Goal: Information Seeking & Learning: Check status

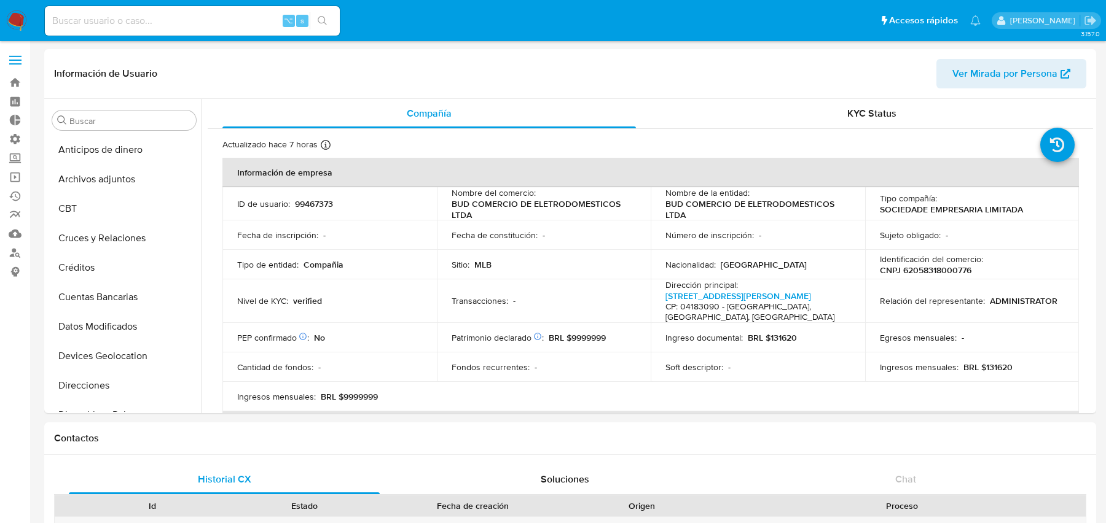
select select "10"
click at [218, 31] on div "⌥ s" at bounding box center [192, 20] width 295 height 29
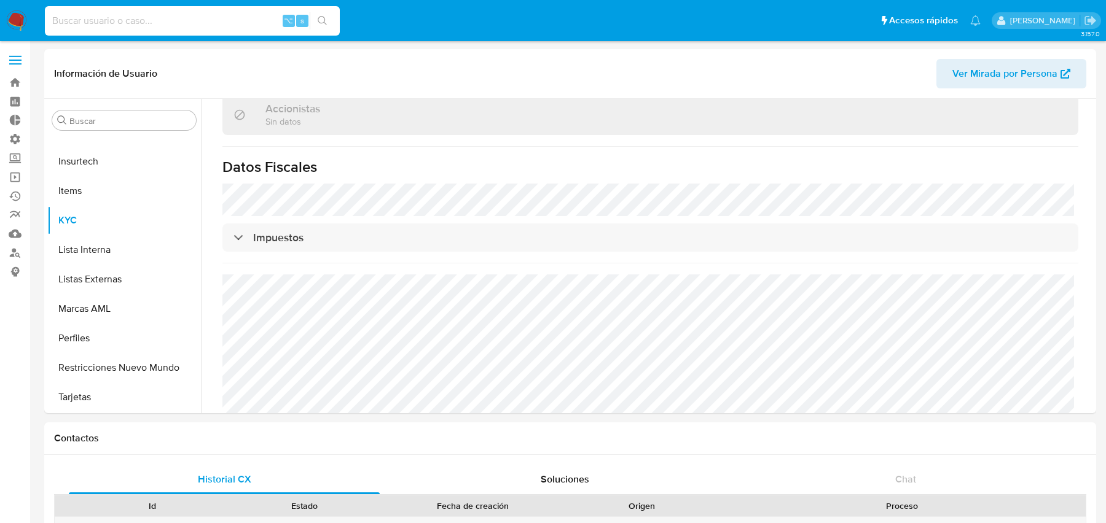
click at [210, 25] on input at bounding box center [192, 21] width 295 height 16
paste input "2267453943"
type input "2267453943"
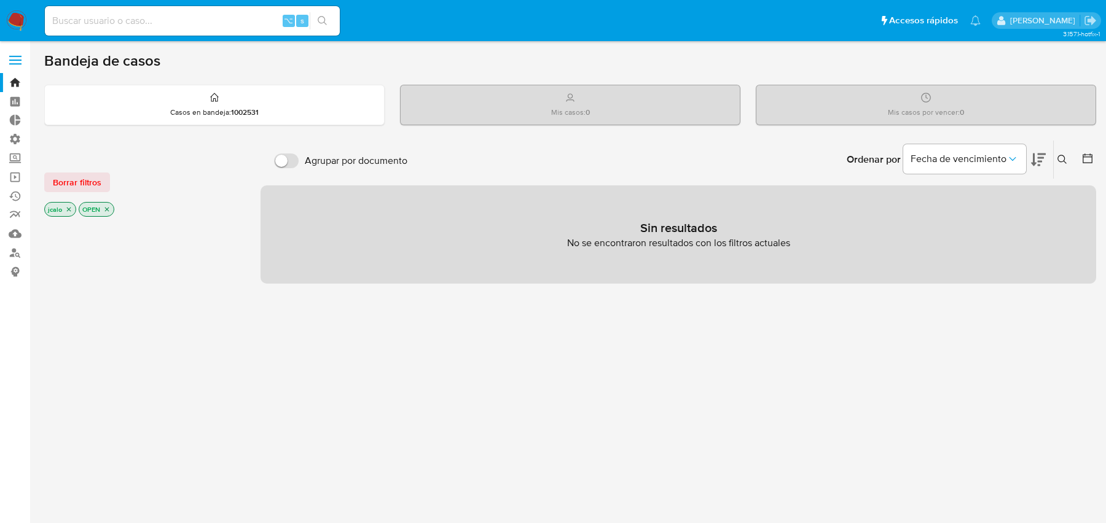
click at [127, 12] on div "⌥ s" at bounding box center [192, 20] width 295 height 29
click at [106, 28] on input at bounding box center [192, 21] width 295 height 16
paste input "2267453943"
type input "2267453943"
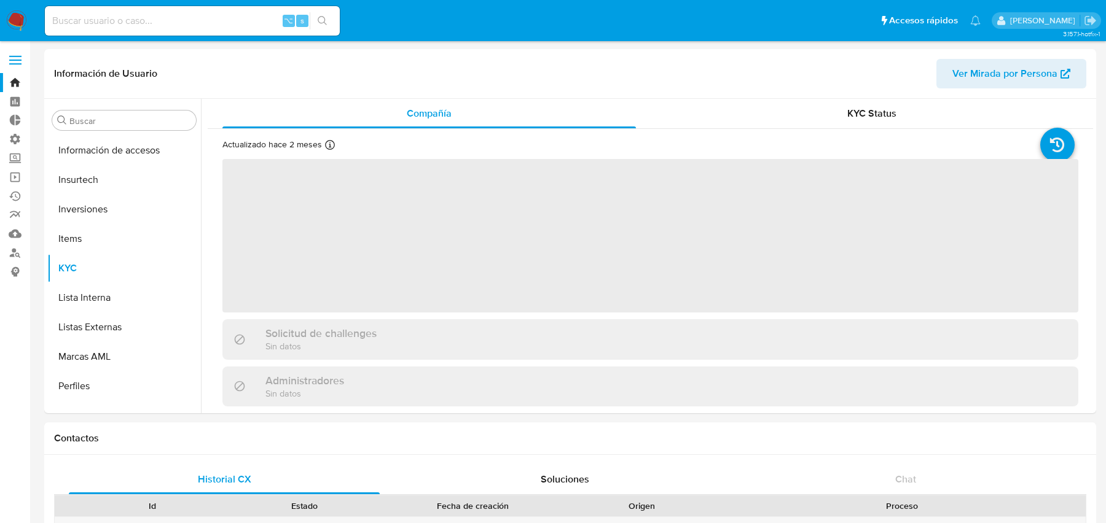
scroll to position [577, 0]
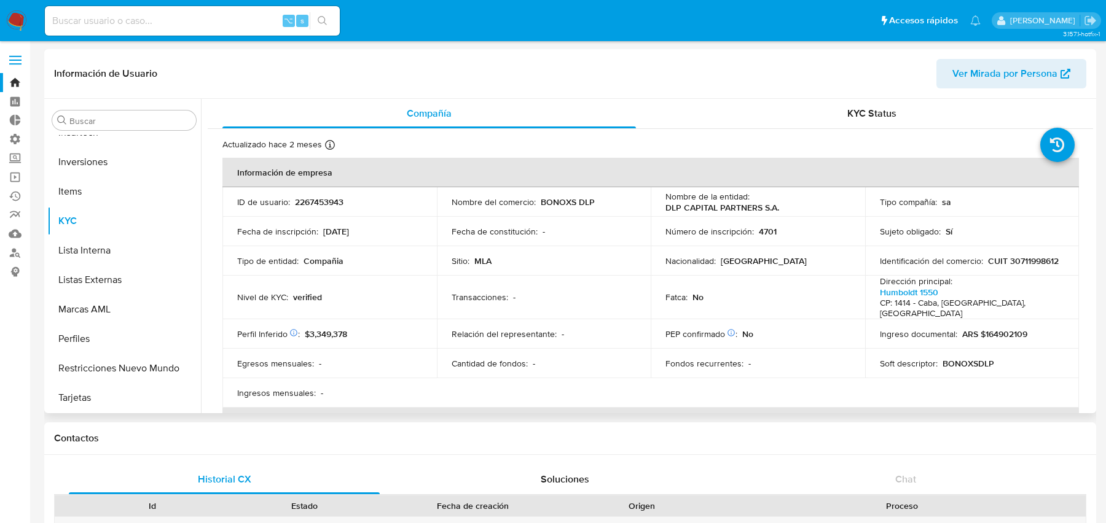
click at [981, 71] on span "Ver Mirada por Persona" at bounding box center [1004, 73] width 105 height 29
select select "10"
click at [160, 21] on input at bounding box center [192, 21] width 295 height 16
paste input "155534444"
type input "155534444"
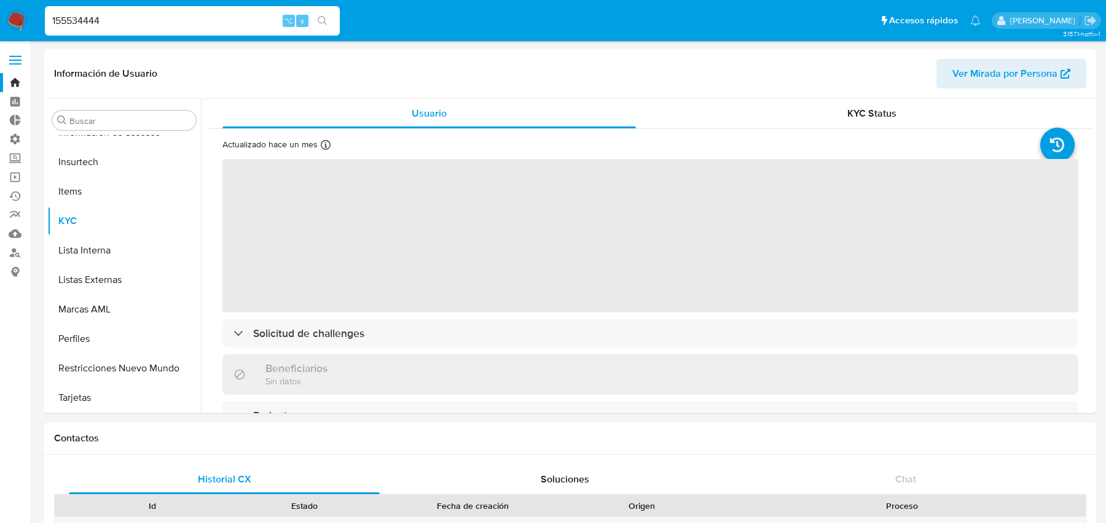
scroll to position [548, 0]
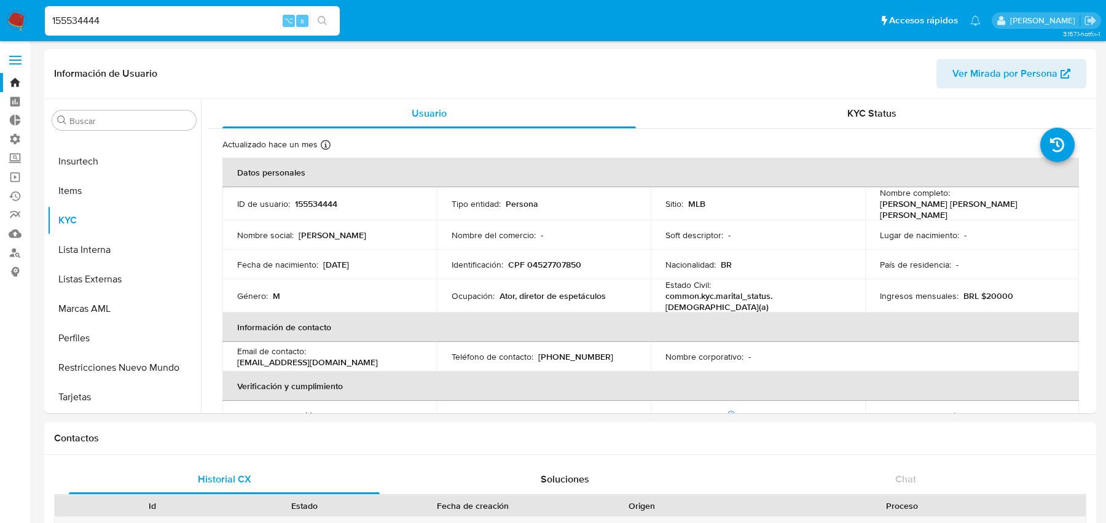
select select "10"
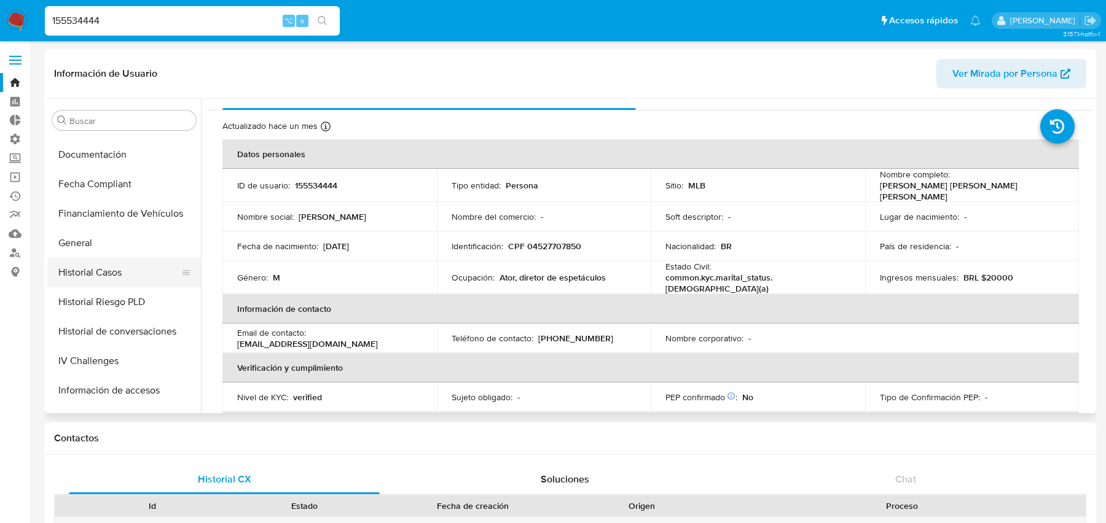
scroll to position [292, 0]
click at [101, 269] on button "Historial Casos" at bounding box center [119, 270] width 144 height 29
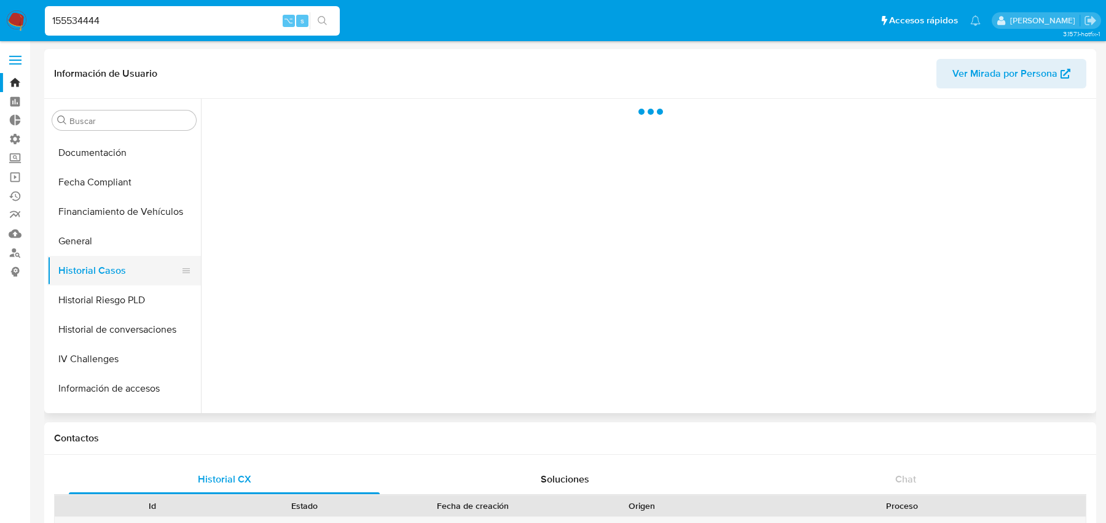
scroll to position [0, 0]
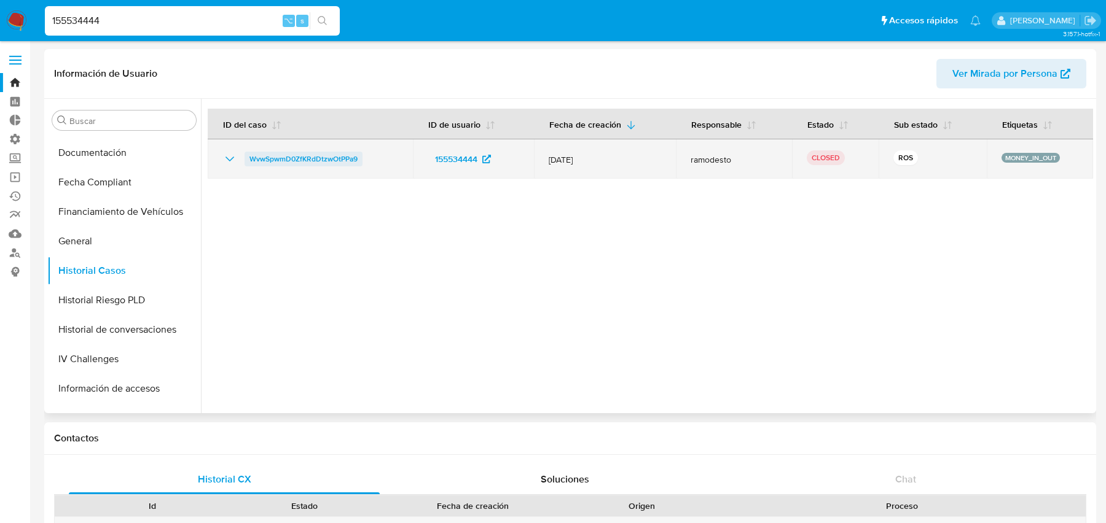
click at [324, 158] on span "WvwSpwmD0ZfKRdDtzwOtPPa9" at bounding box center [303, 159] width 108 height 15
drag, startPoint x: 373, startPoint y: 158, endPoint x: 244, endPoint y: 160, distance: 129.0
click at [244, 160] on div "WvwSpwmD0ZfKRdDtzwOtPPa9" at bounding box center [310, 159] width 176 height 15
click at [226, 157] on icon "Mostrar/Ocultar" at bounding box center [229, 159] width 15 height 15
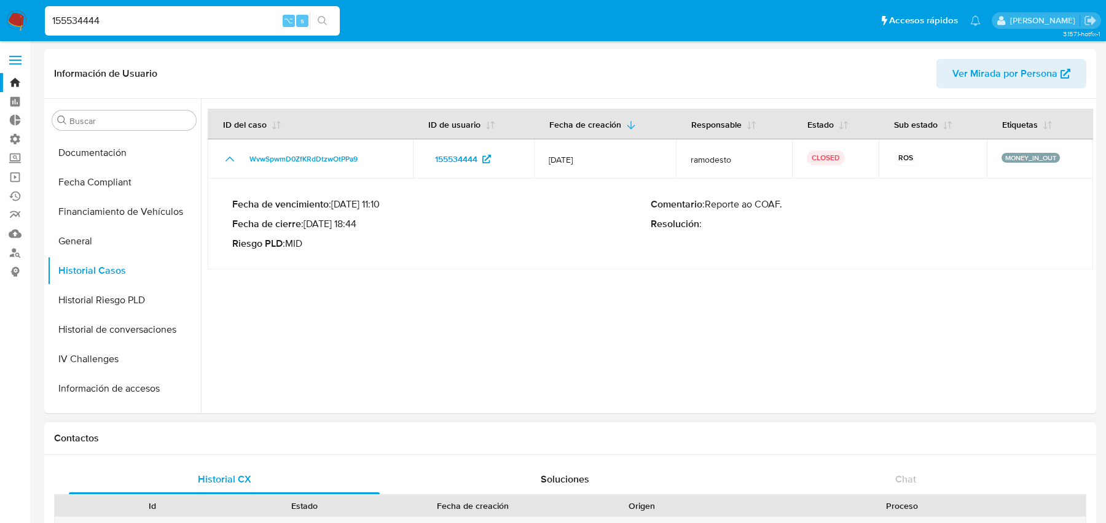
click at [762, 430] on div "Contactos" at bounding box center [569, 439] width 1051 height 33
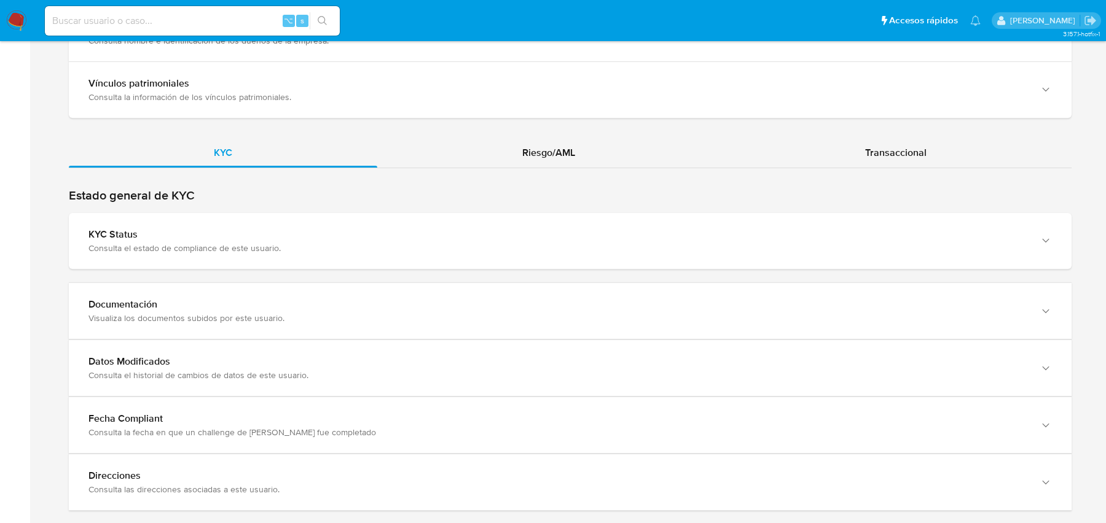
scroll to position [1197, 0]
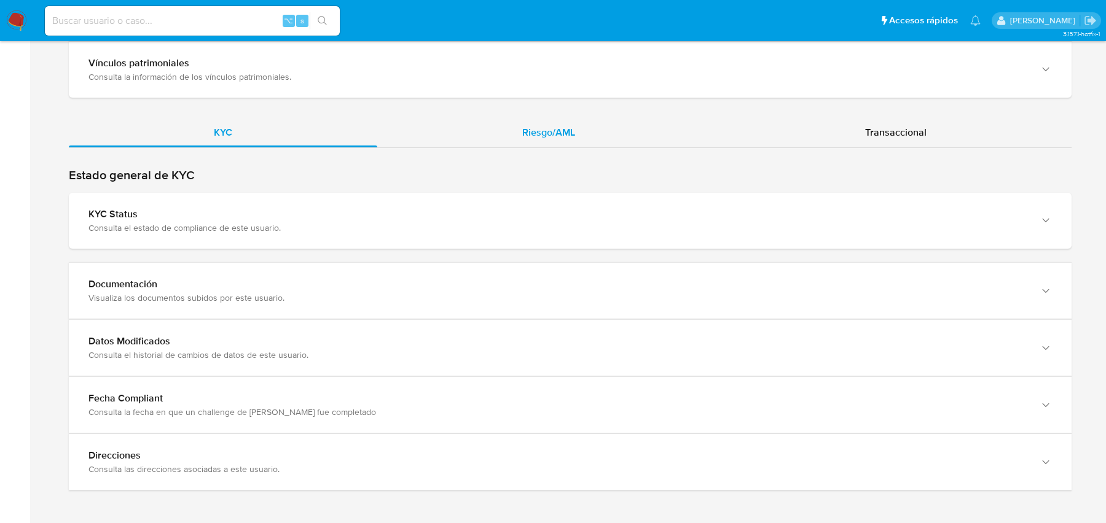
click at [504, 131] on div "Riesgo/AML" at bounding box center [548, 132] width 343 height 29
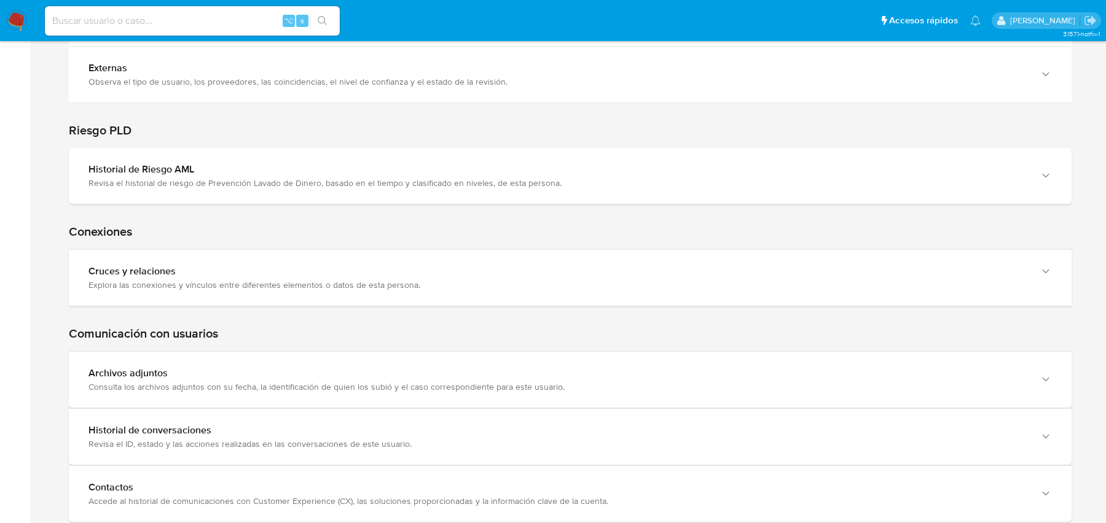
scroll to position [1246, 0]
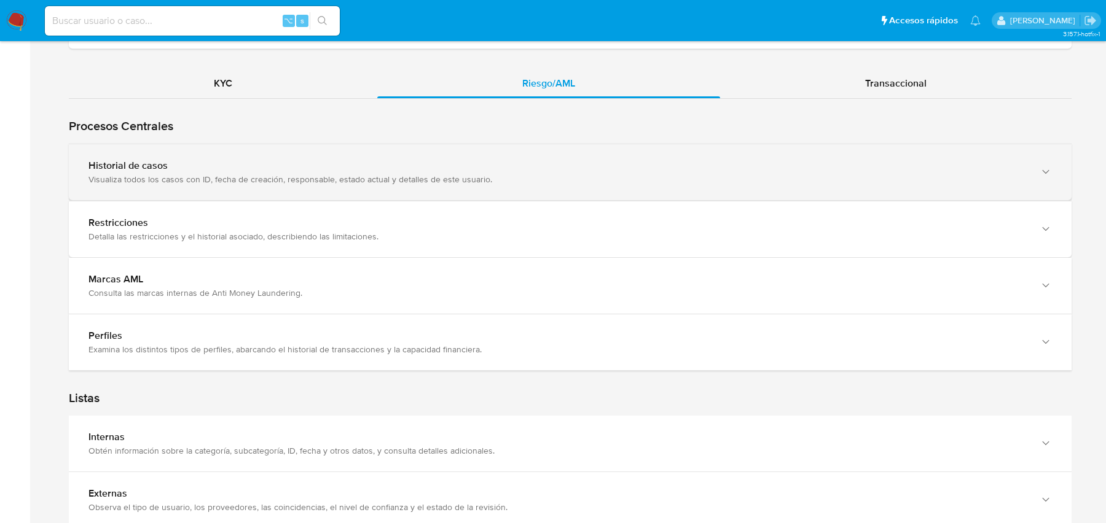
click at [440, 160] on div "Historial de casos" at bounding box center [557, 166] width 938 height 12
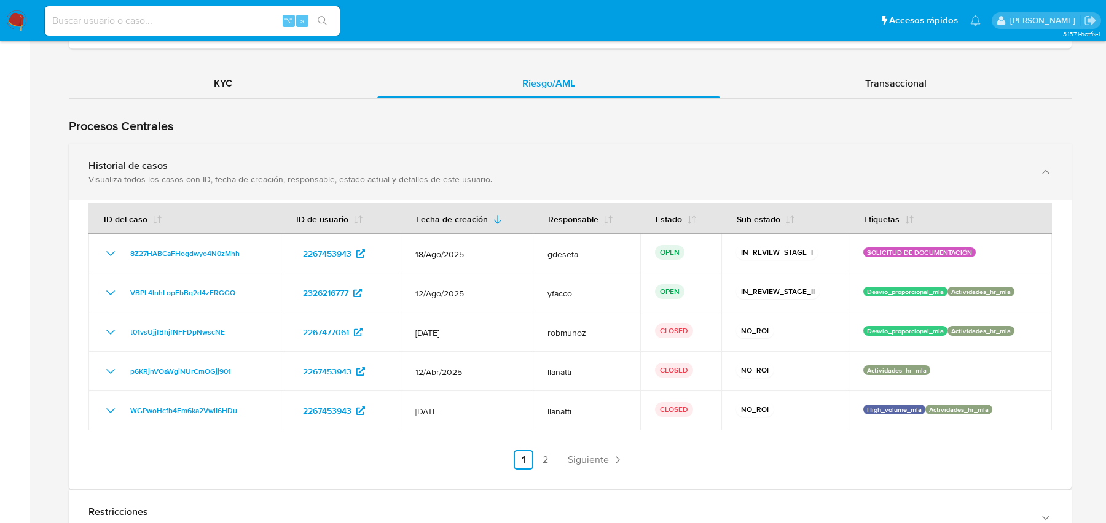
click at [440, 160] on div "Historial de casos" at bounding box center [557, 166] width 938 height 12
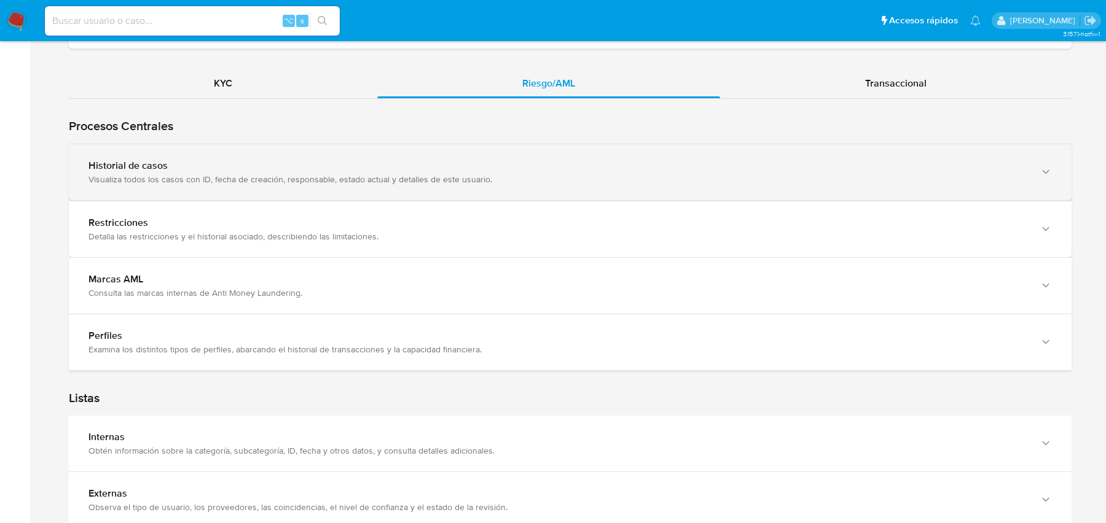
click at [440, 160] on div "Historial de casos" at bounding box center [557, 166] width 938 height 12
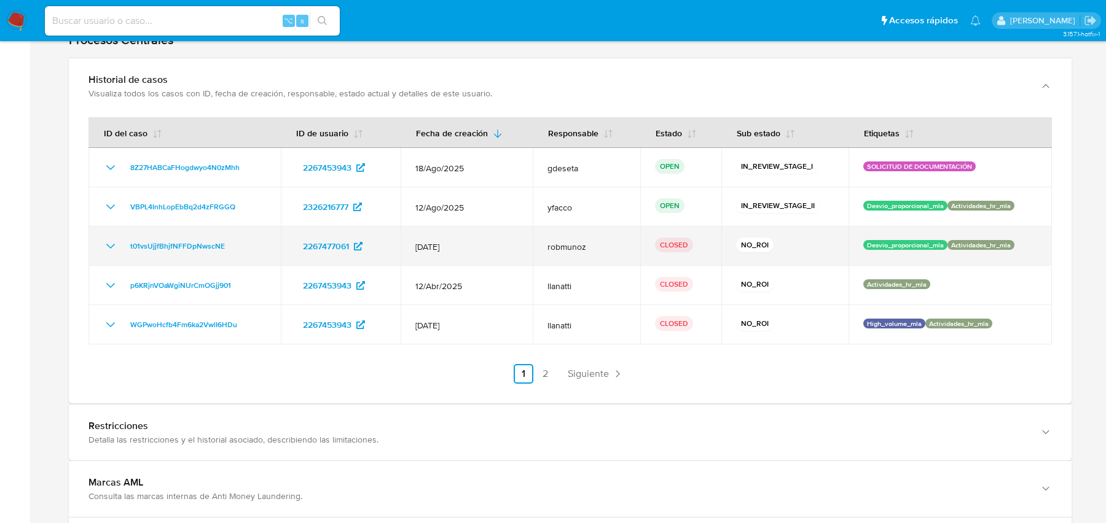
scroll to position [1333, 0]
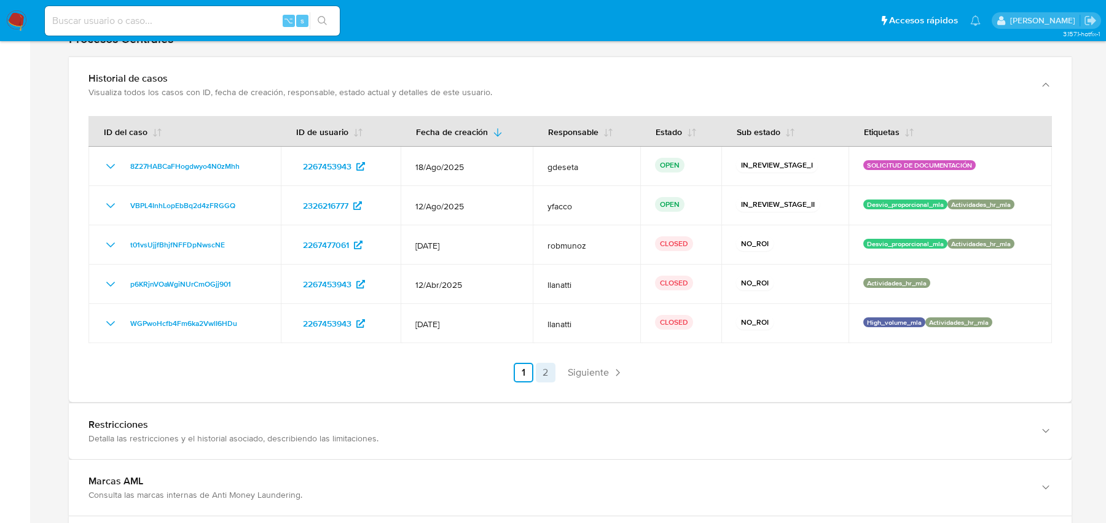
click at [542, 370] on link "2" at bounding box center [546, 373] width 20 height 20
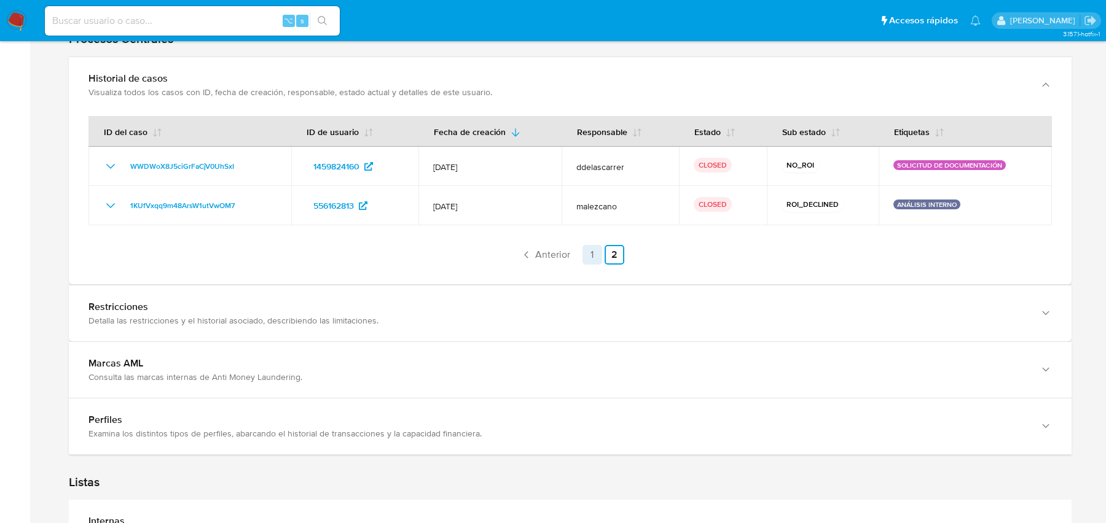
click at [596, 252] on link "1" at bounding box center [592, 255] width 20 height 20
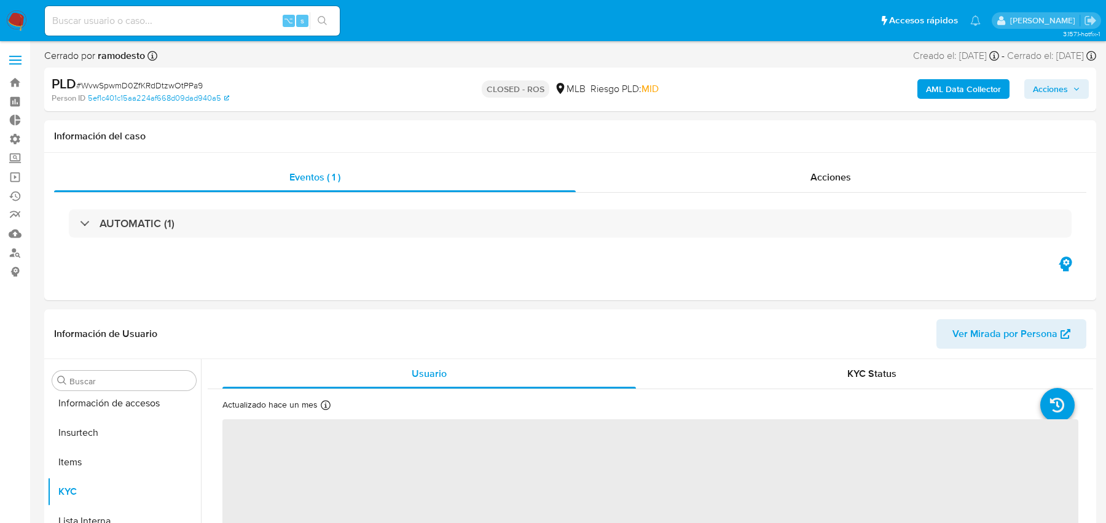
scroll to position [548, 0]
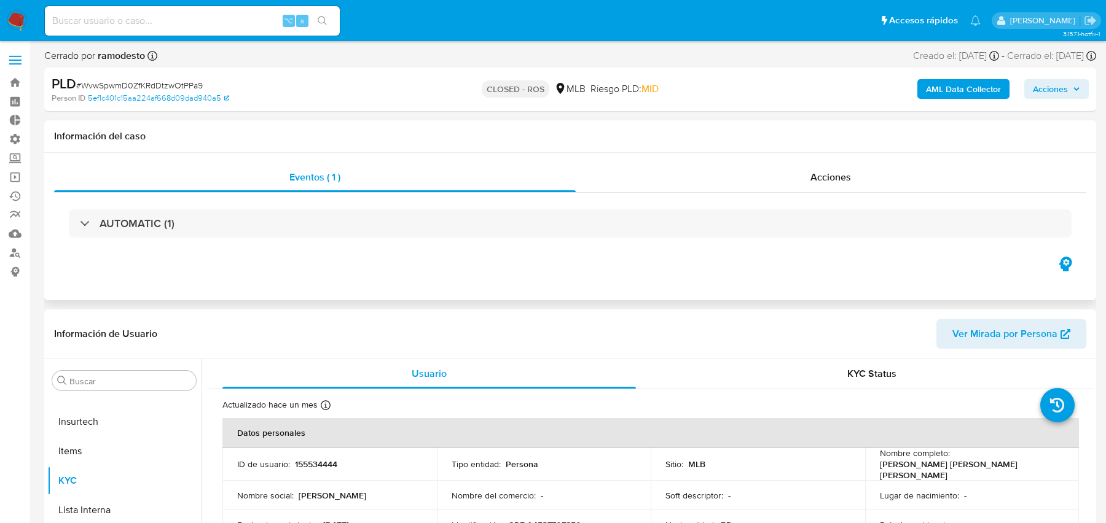
select select "10"
click at [174, 84] on span "# WvwSpwmD0ZfKRdDtzwOtPPa9" at bounding box center [139, 85] width 127 height 12
copy span "WvwSpwmD0ZfKRdDtzwOtPPa9"
click at [14, 272] on link "Consolidado" at bounding box center [73, 271] width 146 height 19
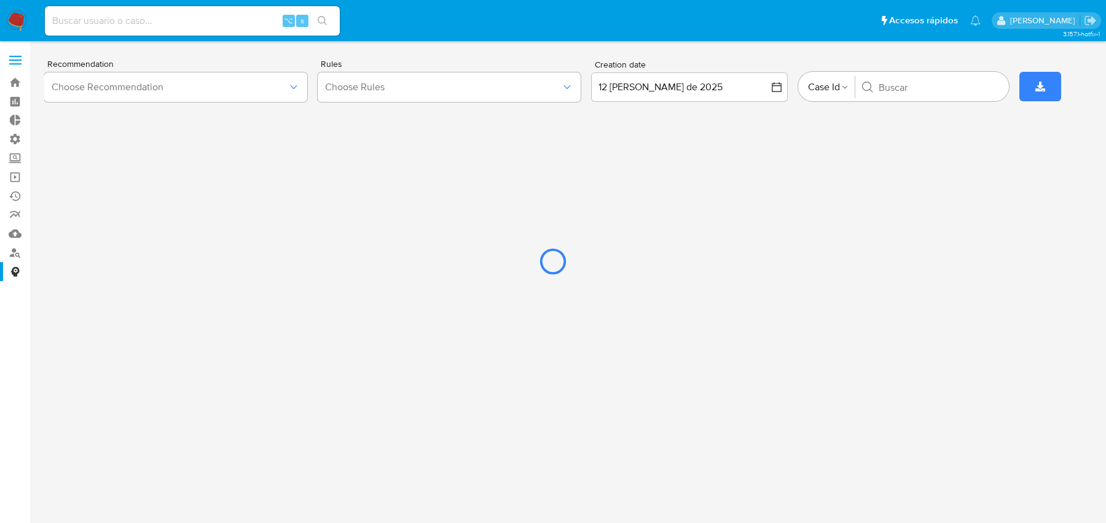
click at [892, 84] on div at bounding box center [553, 261] width 1106 height 523
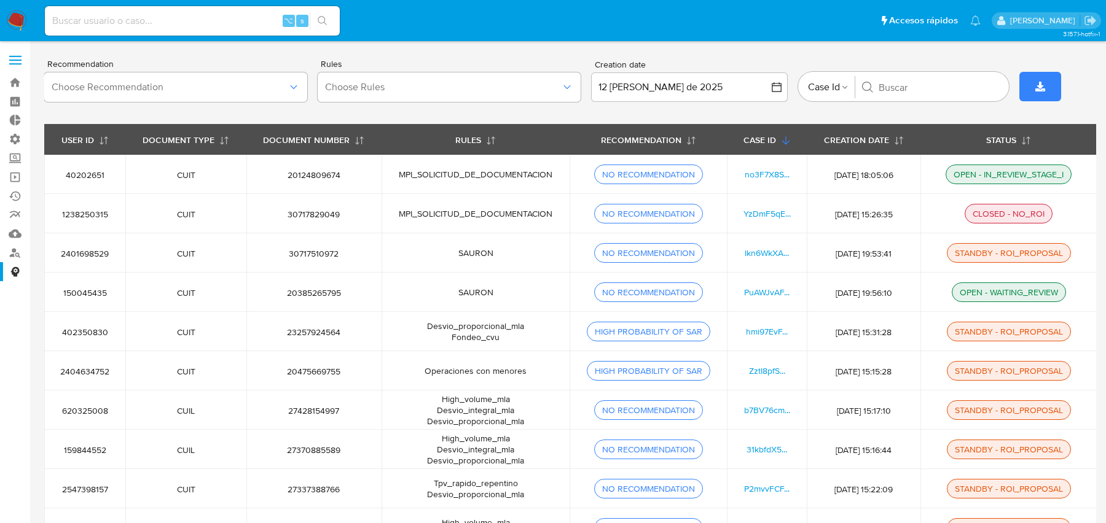
click at [904, 84] on input "Buscar" at bounding box center [938, 87] width 120 height 12
paste input "WvwSpwmD0ZfKRdDtzwOtPPa9"
type input "WvwSpwmD0ZfKRdDtzwOtPPa9"
click at [918, 93] on input "Buscar" at bounding box center [938, 87] width 120 height 12
paste input "WvwSpwmD0ZfKRdDtzwOtPPa9"
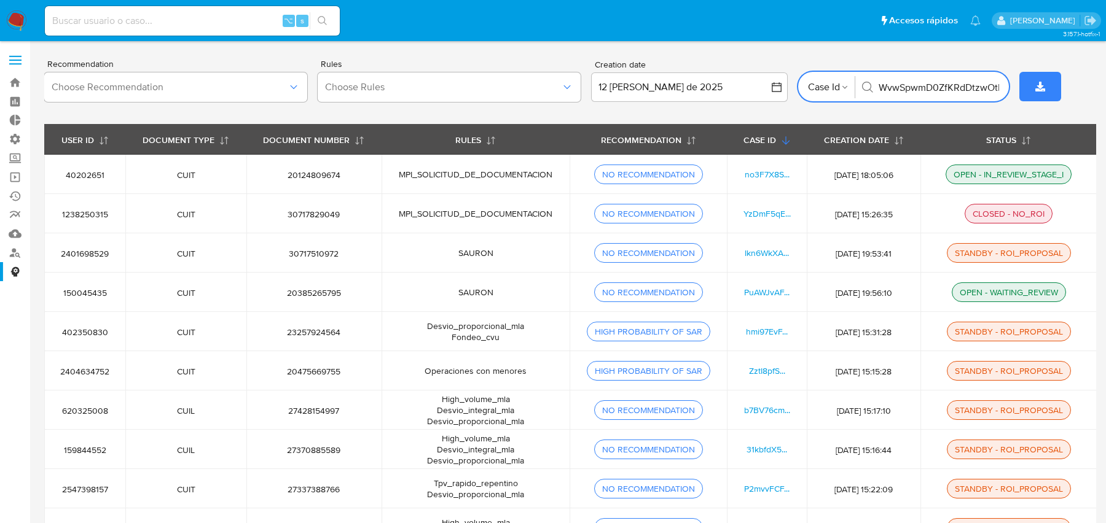
scroll to position [0, 35]
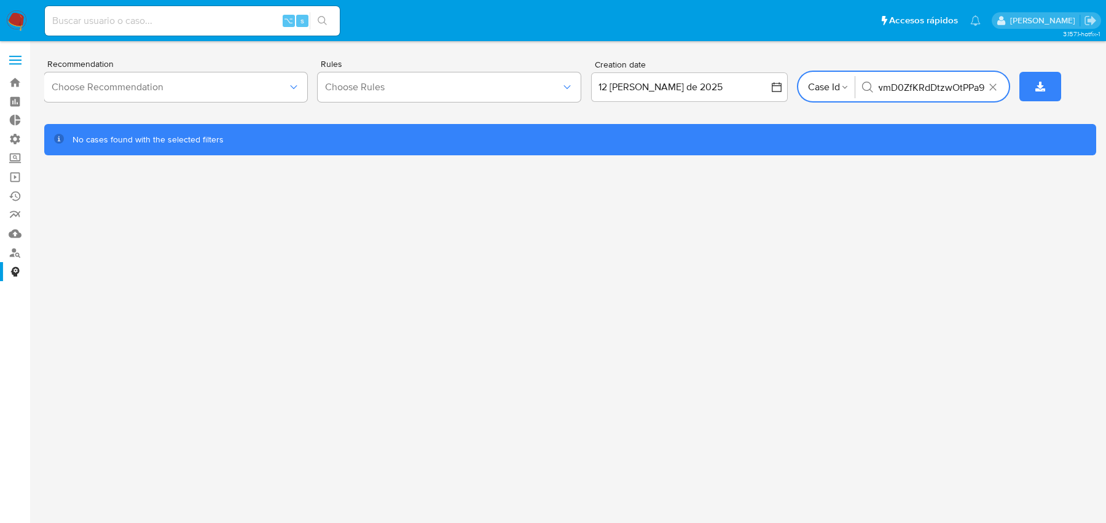
type input "WvwSpwmD0ZfKRdDtzwOtPPa9"
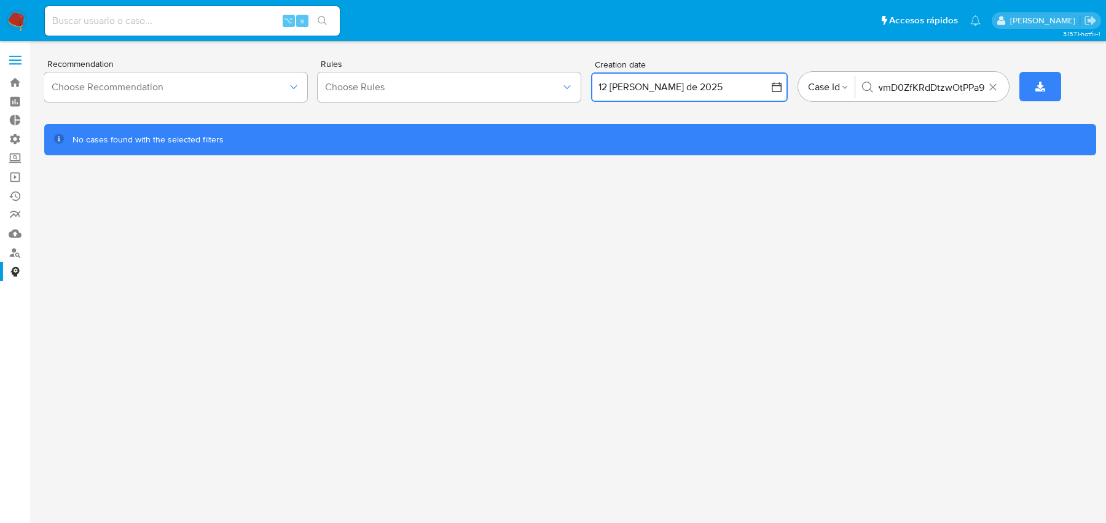
click at [740, 87] on button "12 [PERSON_NAME] de 2025" at bounding box center [689, 86] width 197 height 29
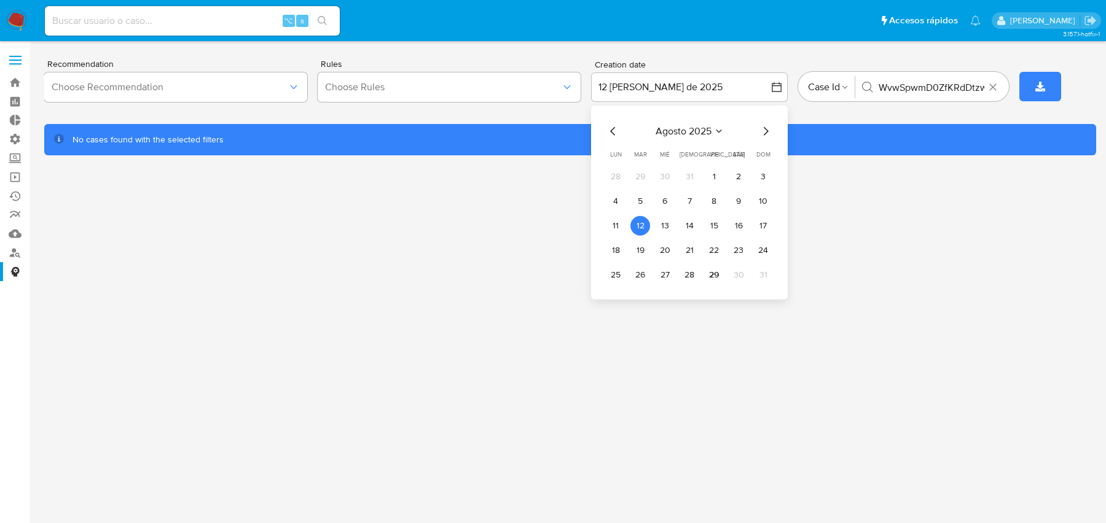
click at [611, 125] on icon "Mes anterior" at bounding box center [613, 131] width 15 height 15
click at [664, 200] on button "9" at bounding box center [665, 202] width 20 height 20
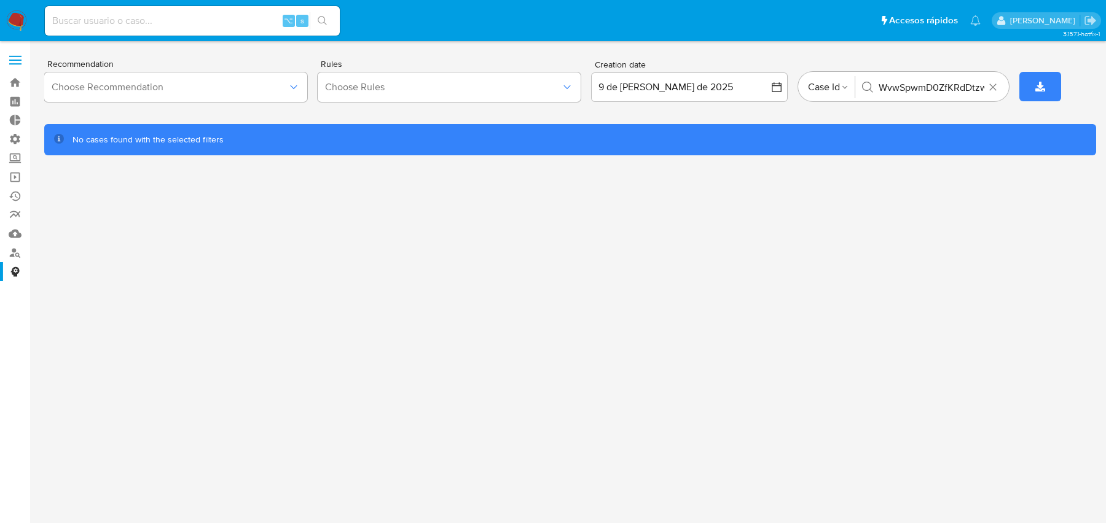
click at [201, 14] on input at bounding box center [192, 21] width 295 height 16
paste input "WvwSpwmD0ZfKRdDtzwOtPPa9"
type input "WvwSpwmD0ZfKRdDtzwOtPPa9"
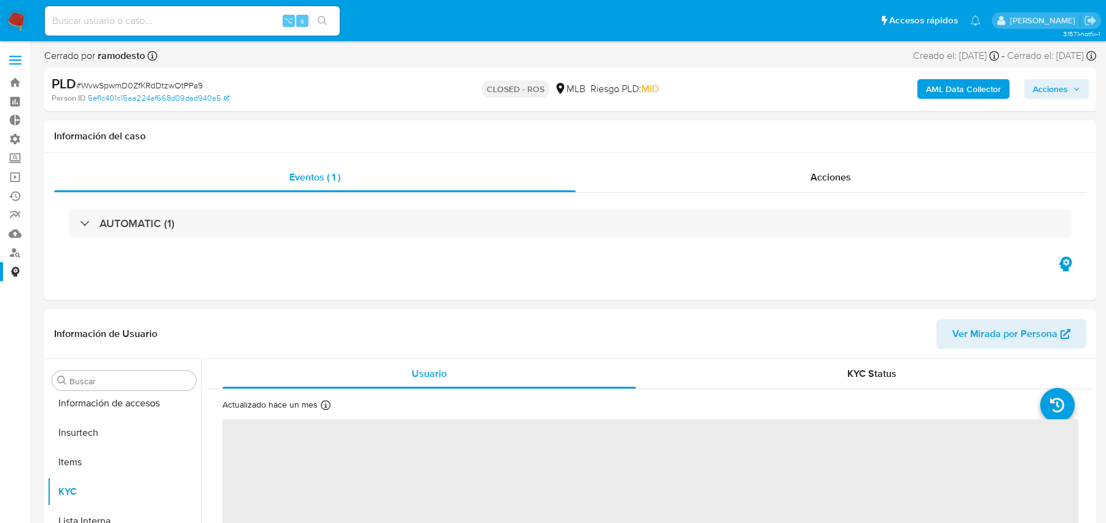
scroll to position [548, 0]
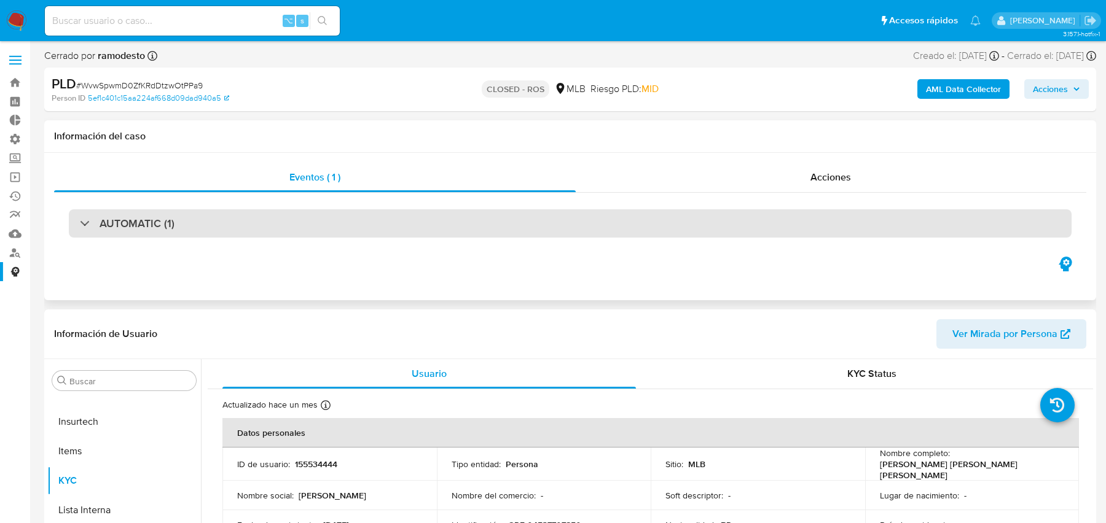
click at [383, 222] on div "AUTOMATIC (1)" at bounding box center [570, 223] width 1002 height 28
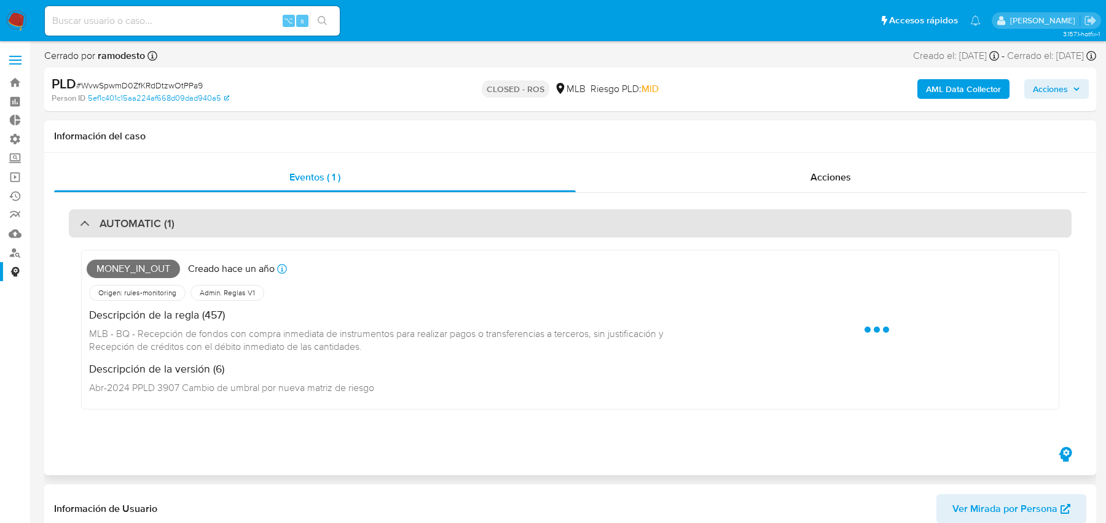
select select "10"
click at [383, 222] on div "AUTOMATIC (1)" at bounding box center [570, 223] width 1002 height 28
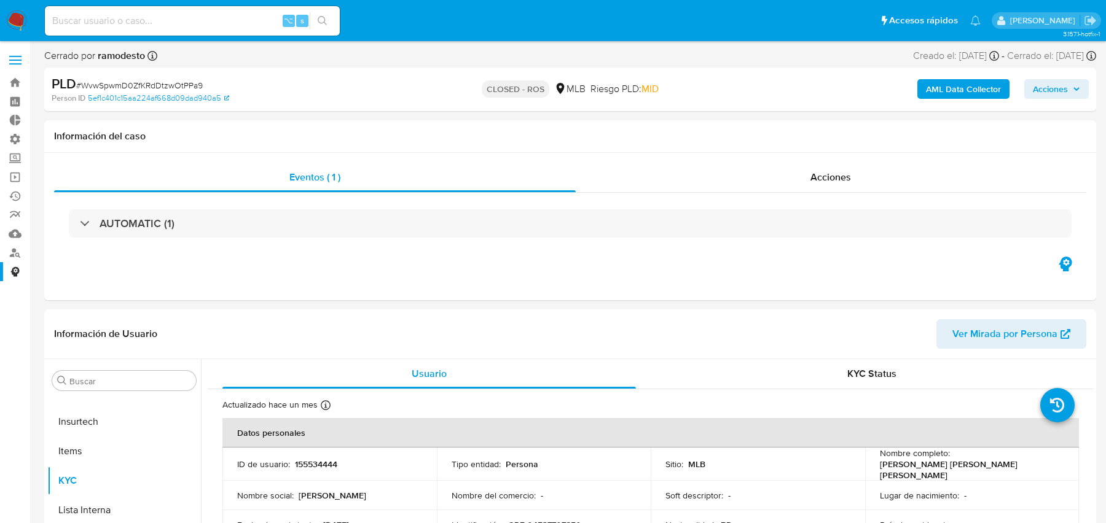
click at [14, 272] on link "Consolidado" at bounding box center [73, 271] width 146 height 19
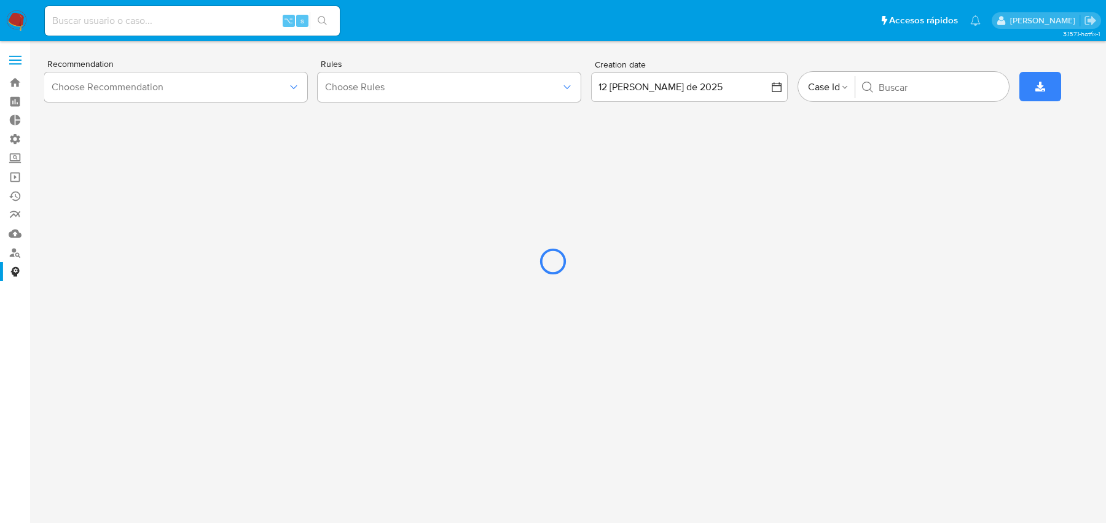
click at [693, 84] on div at bounding box center [553, 261] width 1106 height 523
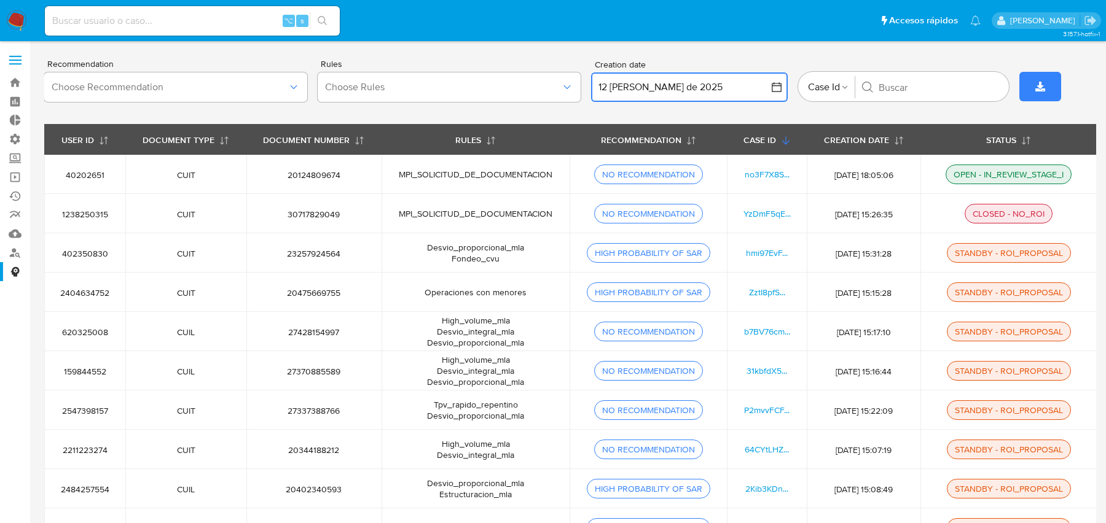
click at [778, 90] on icon "button" at bounding box center [776, 87] width 12 height 12
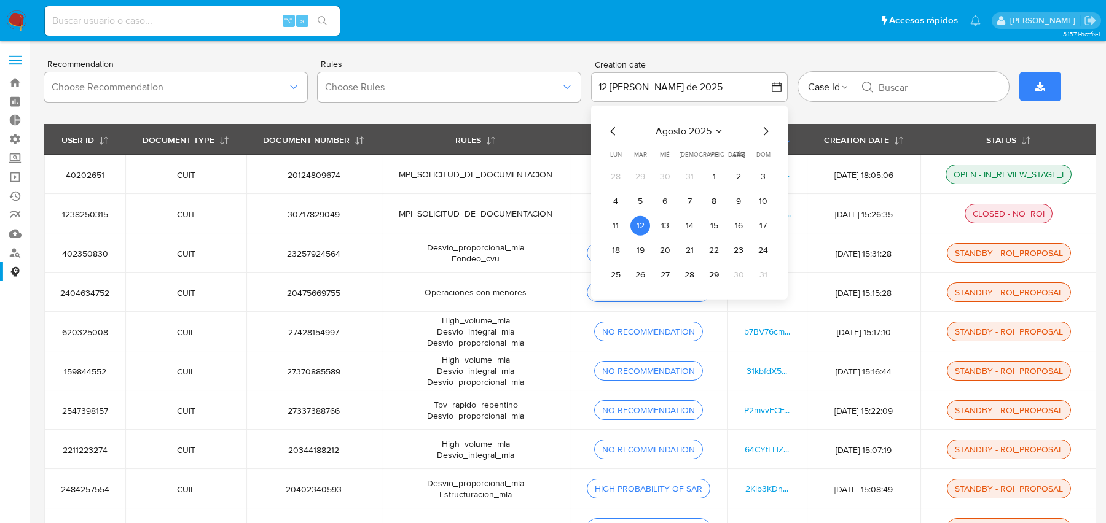
click at [675, 128] on span "agosto 2025" at bounding box center [683, 131] width 56 height 12
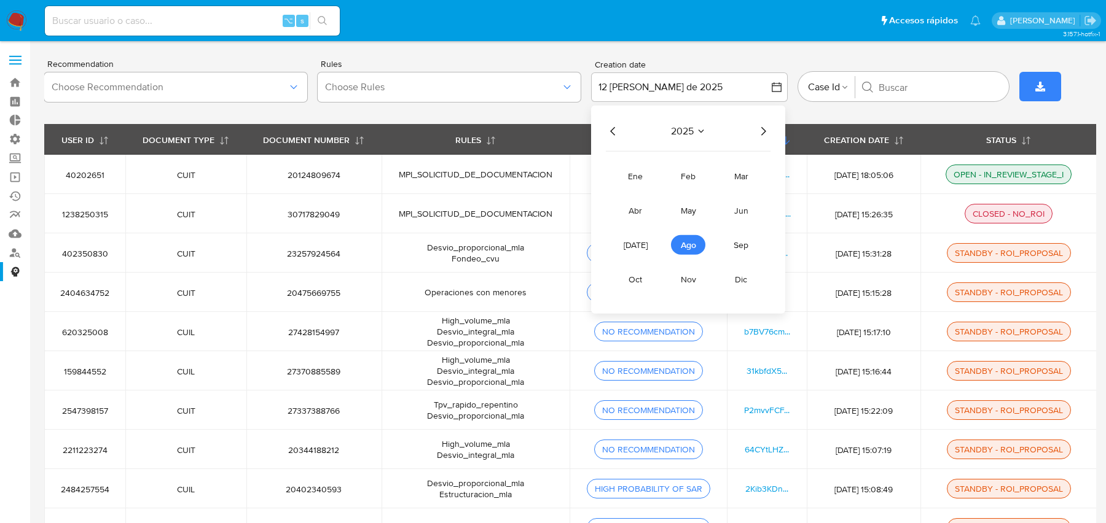
click at [680, 130] on span "2025" at bounding box center [682, 131] width 23 height 12
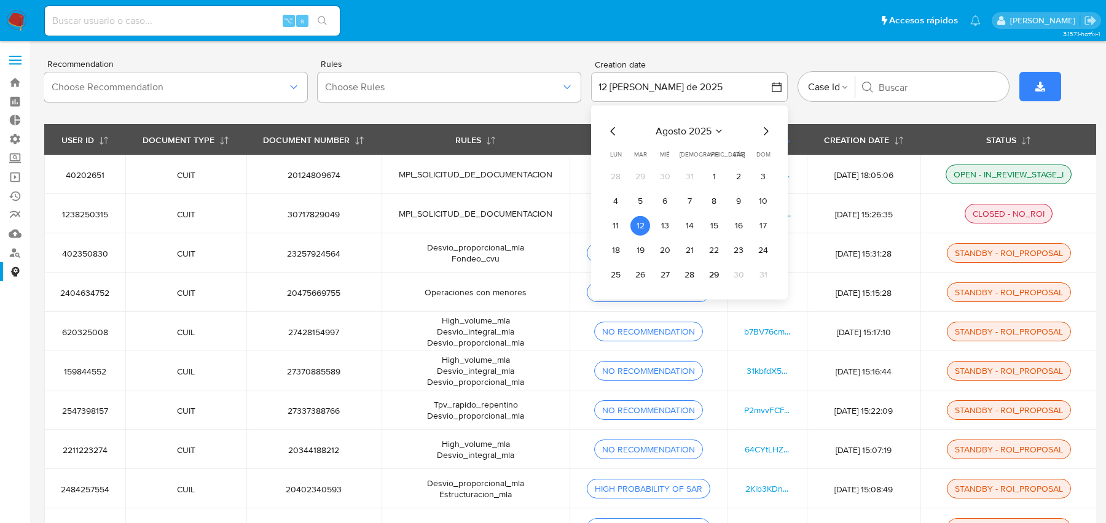
click at [674, 135] on span "agosto 2025" at bounding box center [683, 131] width 56 height 12
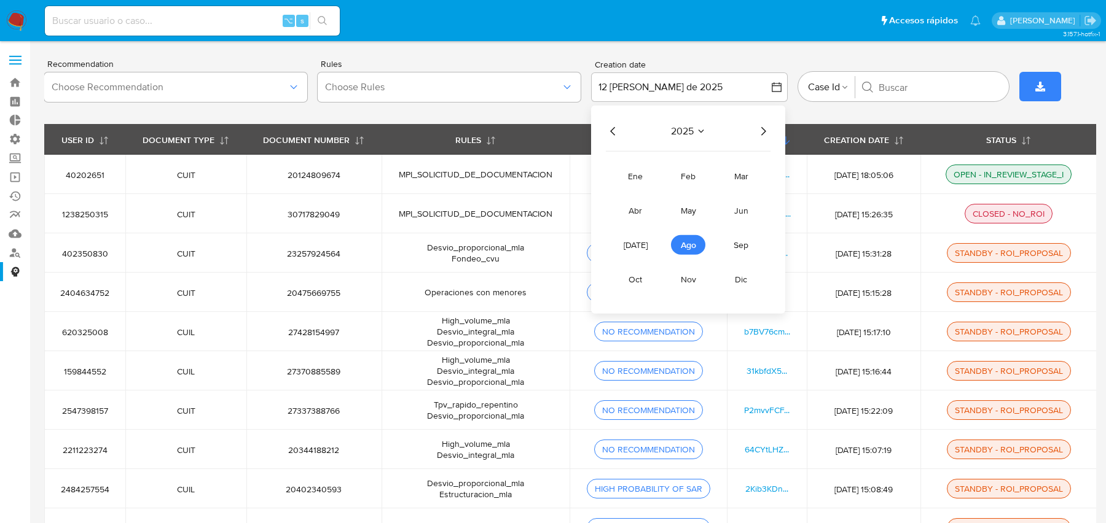
click at [615, 131] on icon "Año anterior" at bounding box center [613, 131] width 15 height 15
click at [680, 205] on span "may" at bounding box center [687, 211] width 15 height 12
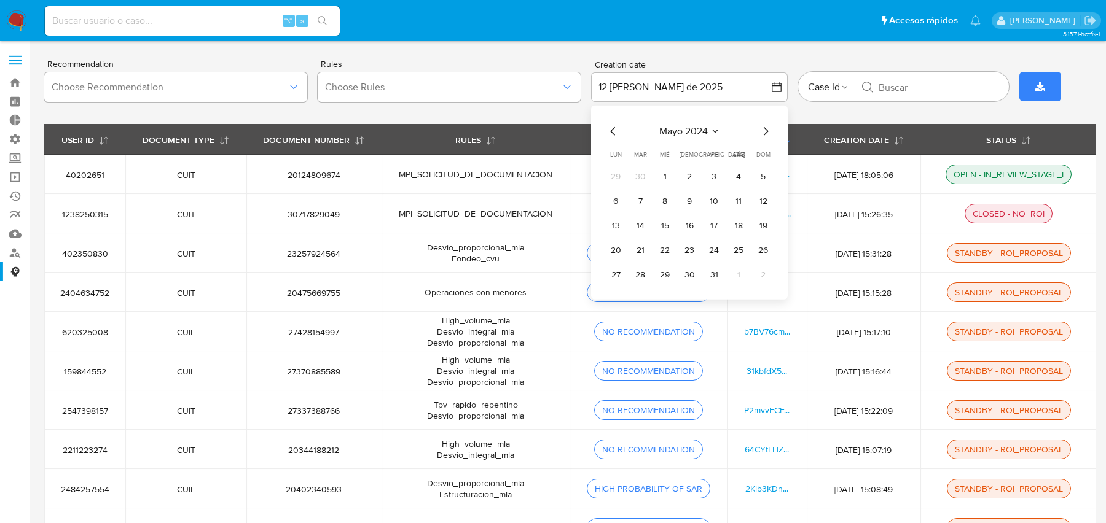
click at [673, 214] on tbody "29 30 1 2 3 4 5 6 7 8 9 10 11 12 13 14 15 16 17 18 19 20 21 22 23 24 25 26 27 2…" at bounding box center [689, 226] width 167 height 118
click at [768, 179] on button "5" at bounding box center [763, 177] width 20 height 20
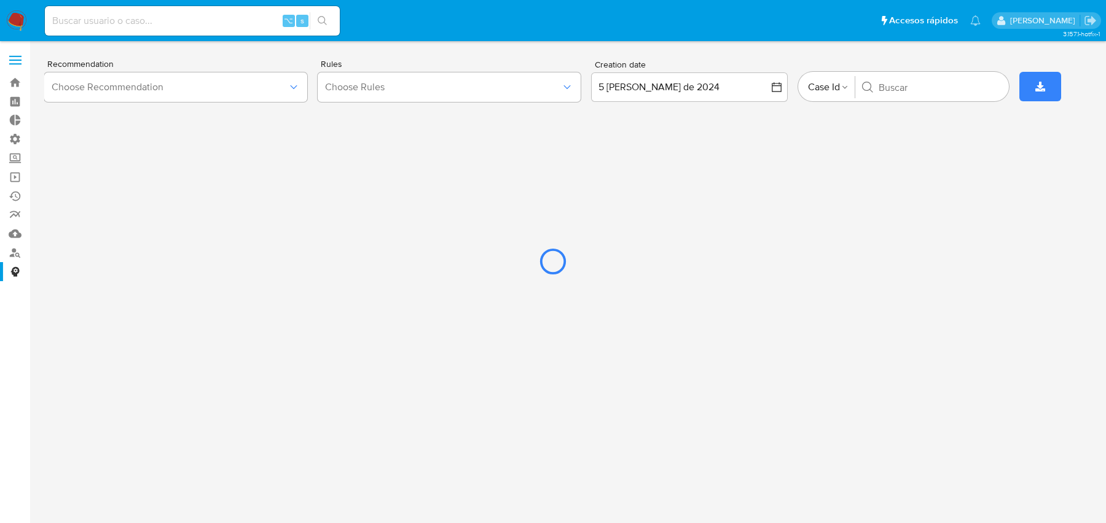
click at [886, 90] on div at bounding box center [553, 261] width 1106 height 523
click at [902, 84] on div at bounding box center [553, 261] width 1106 height 523
click at [885, 77] on div at bounding box center [553, 261] width 1106 height 523
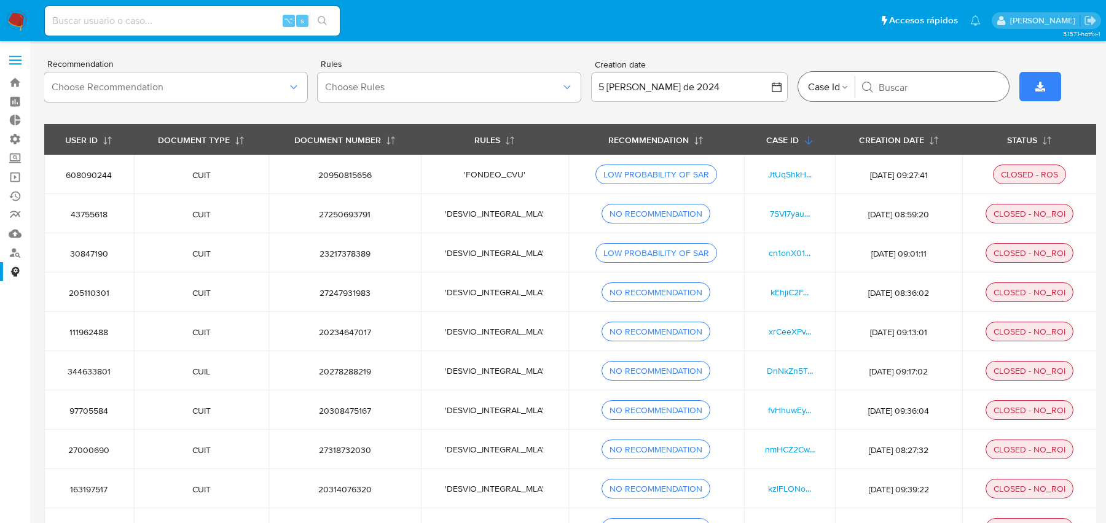
click at [895, 84] on input "Buscar" at bounding box center [938, 87] width 120 height 12
paste input "WvwSpwmD0ZfKRdDtzwOtPPa9"
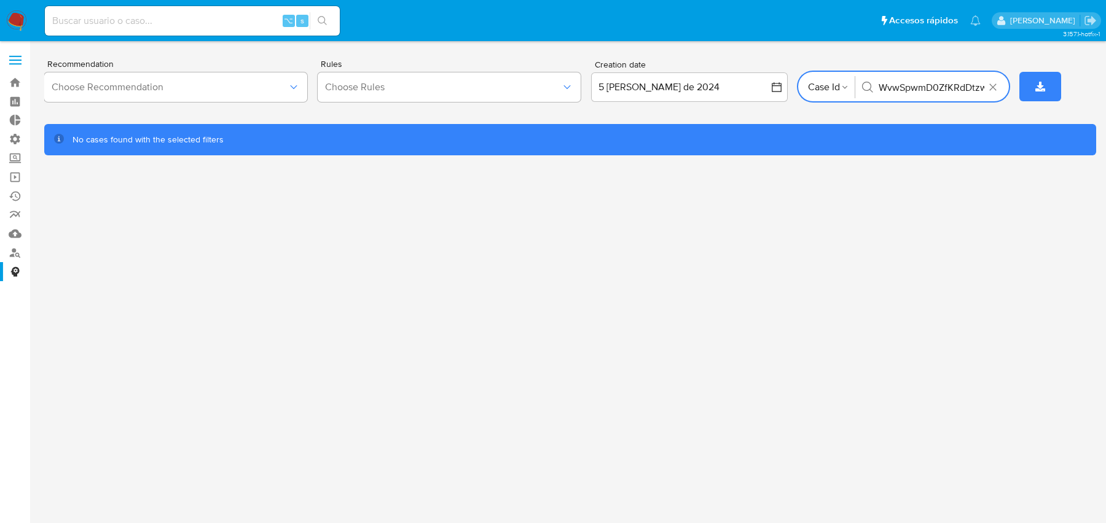
scroll to position [0, 35]
type input "WvwSpwmD0ZfKRdDtzwOtPPa9"
click at [492, 93] on span "Choose Rules" at bounding box center [443, 87] width 236 height 12
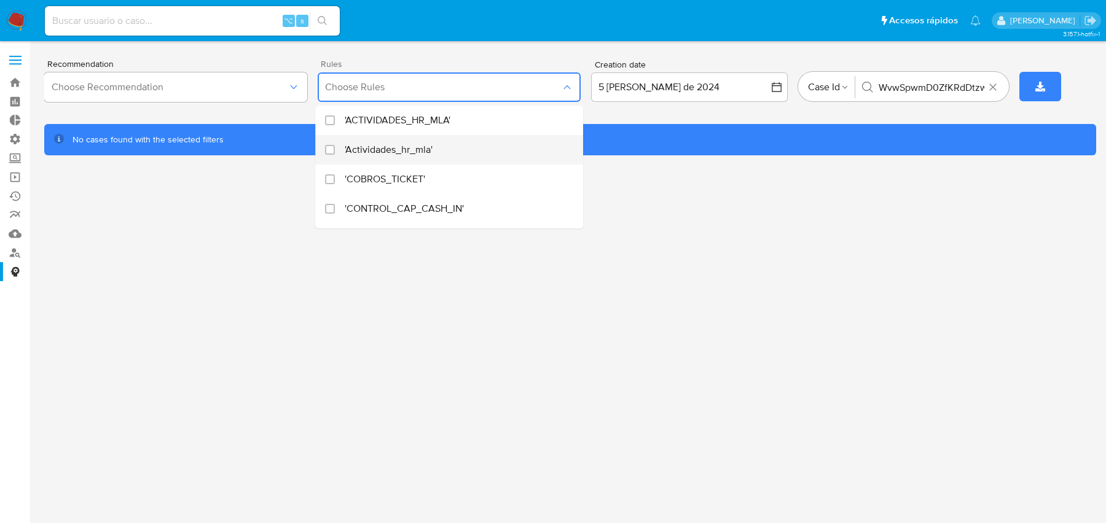
scroll to position [437, 0]
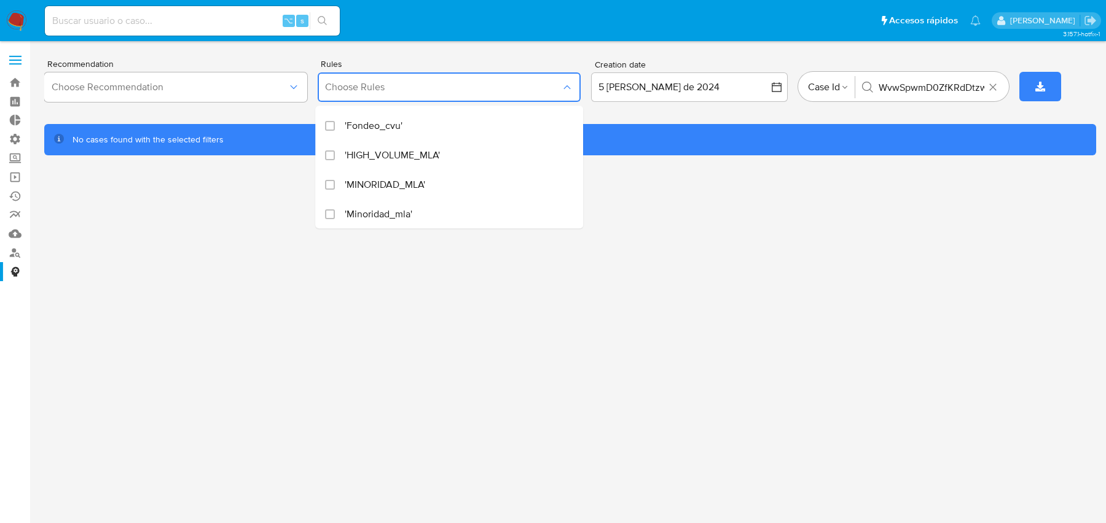
click at [389, 300] on div "3.157.1-hotfix-1 Recommendation Choose Recommendation Rules Choose Rules 'ACTIV…" at bounding box center [569, 282] width 1051 height 466
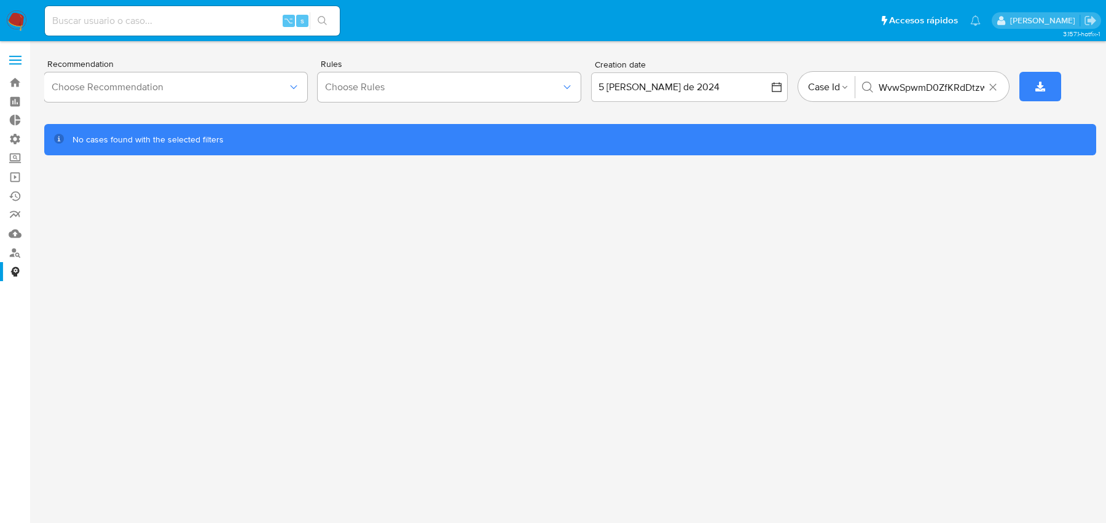
click at [14, 21] on img at bounding box center [16, 20] width 21 height 21
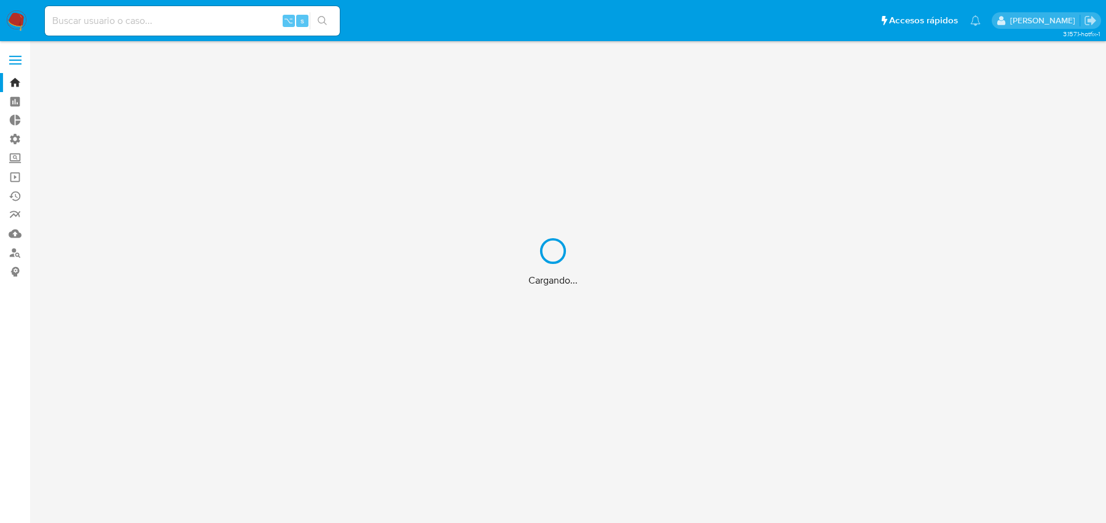
click at [140, 17] on div "Cargando..." at bounding box center [553, 261] width 1106 height 523
click at [138, 19] on div "Cargando..." at bounding box center [553, 261] width 1106 height 523
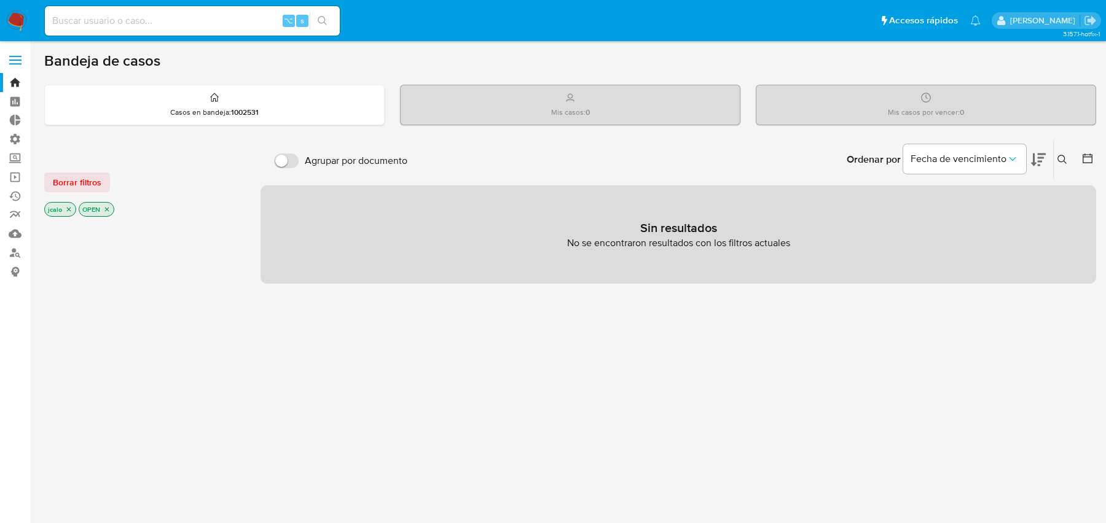
click at [136, 18] on input at bounding box center [192, 21] width 295 height 16
paste input "WvwSpwmD0ZfKRdDtzwOtPPa9"
type input "WvwSpwmD0ZfKRdDtzwOtPPa9"
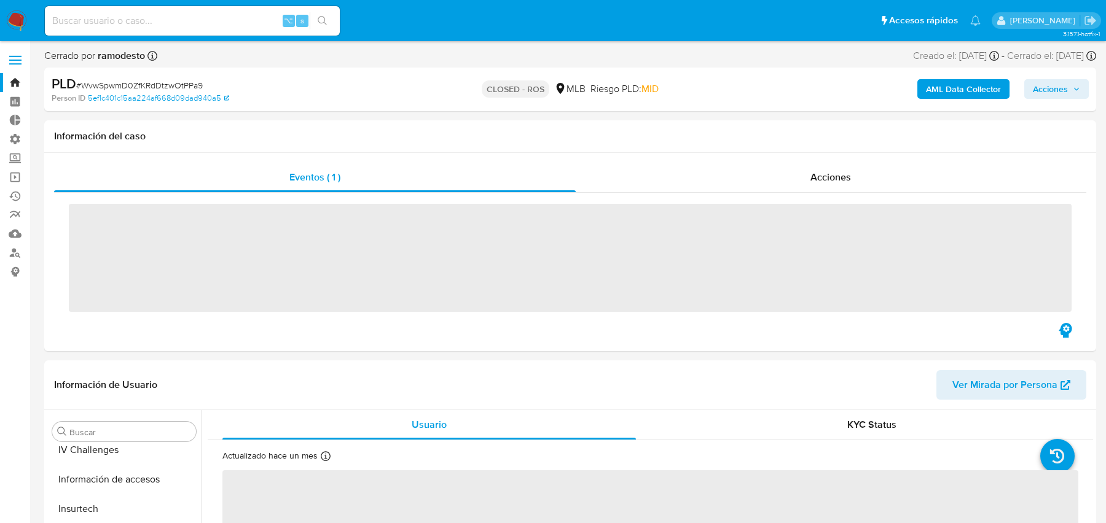
scroll to position [548, 0]
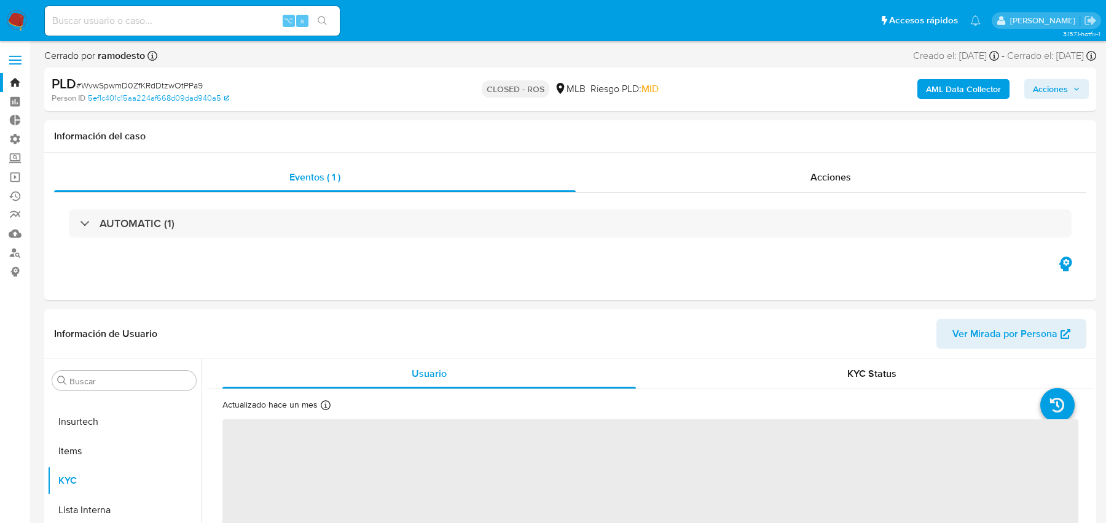
click at [963, 87] on b "AML Data Collector" at bounding box center [963, 89] width 75 height 20
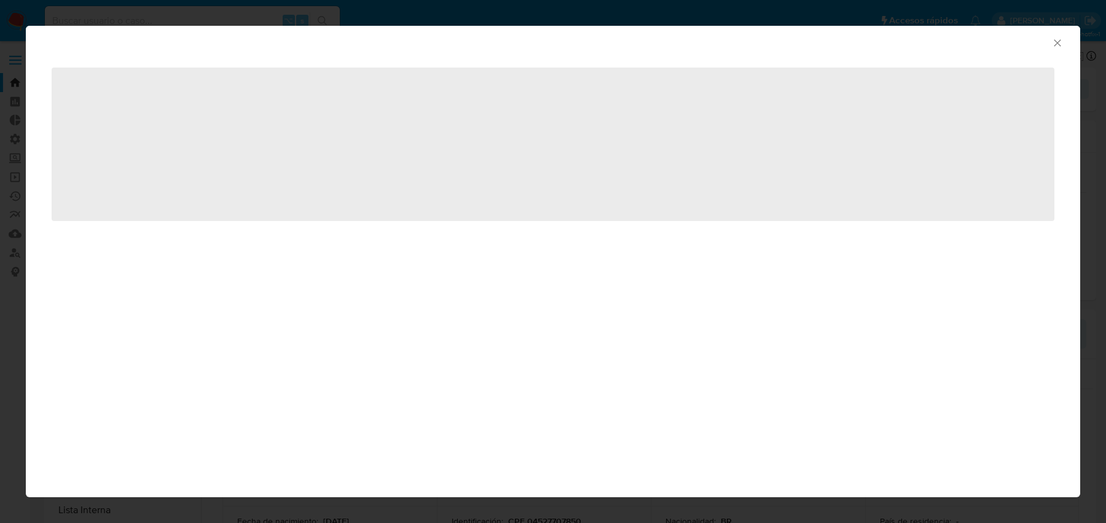
select select "10"
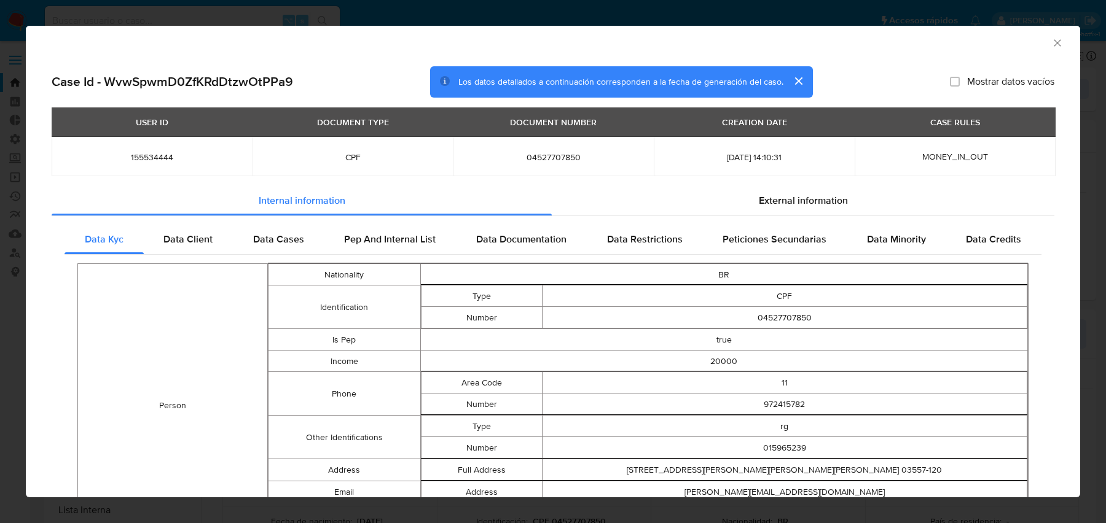
click at [1052, 44] on icon "Cerrar ventana" at bounding box center [1057, 43] width 12 height 12
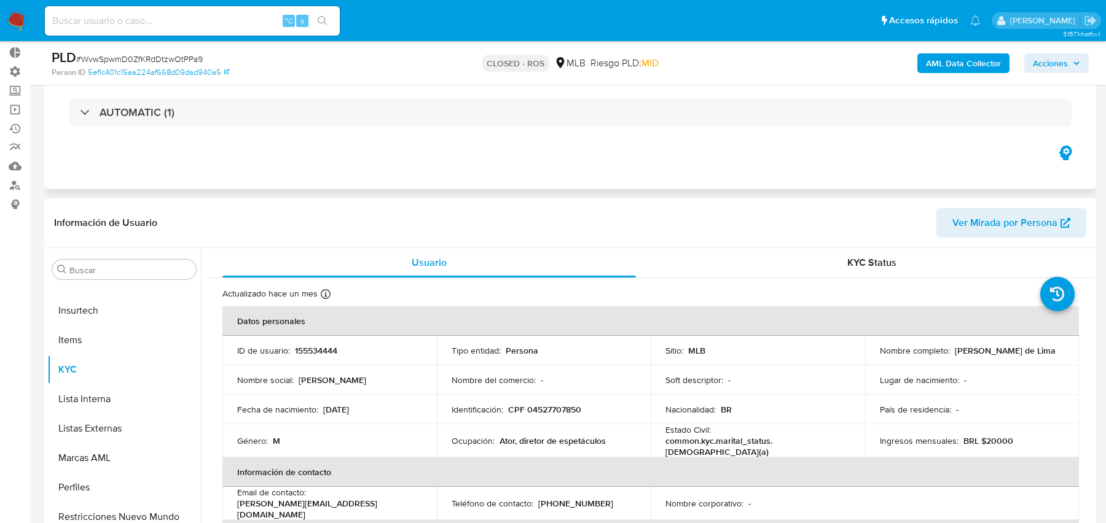
scroll to position [0, 0]
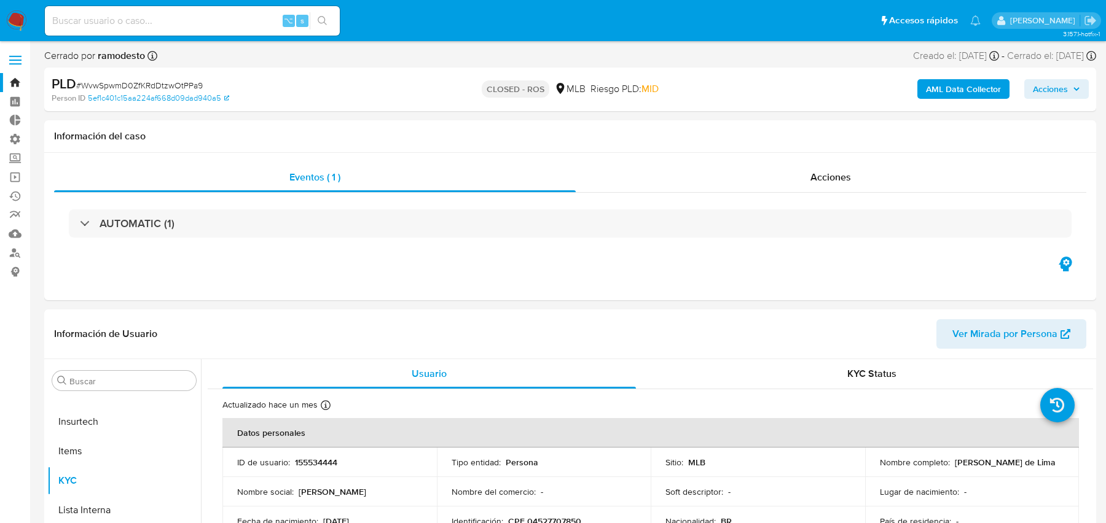
click at [1065, 82] on span "Acciones" at bounding box center [1049, 89] width 35 height 20
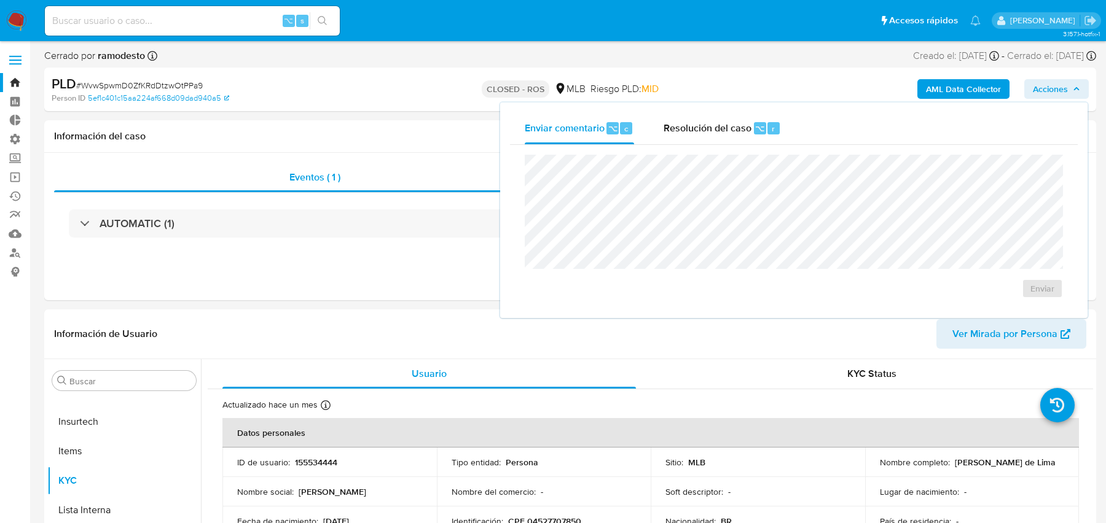
click at [1065, 82] on span "Acciones" at bounding box center [1049, 89] width 35 height 20
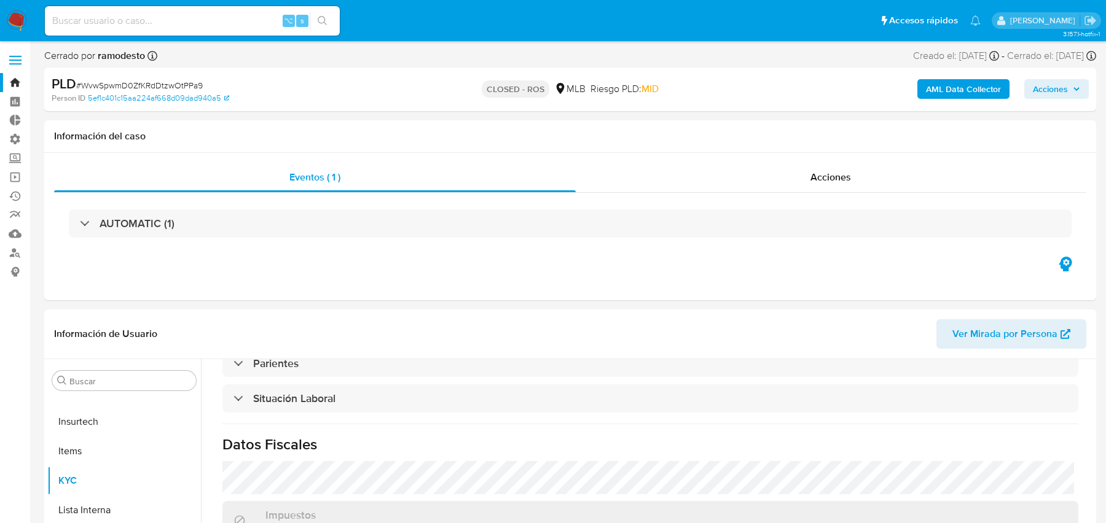
click at [17, 61] on label at bounding box center [15, 60] width 31 height 26
click at [0, 0] on input "checkbox" at bounding box center [0, 0] width 0 height 0
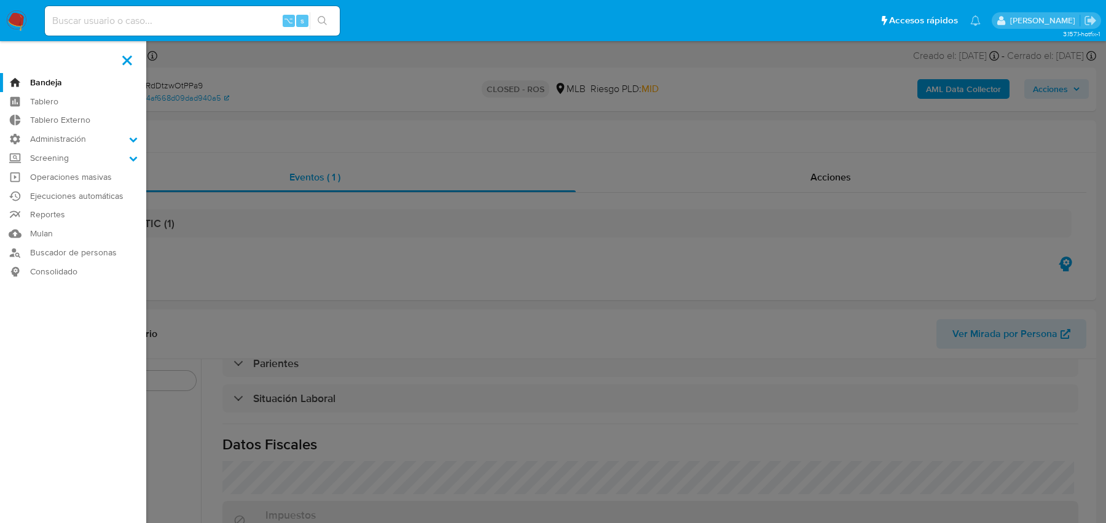
click at [238, 244] on label at bounding box center [553, 261] width 1106 height 523
click at [0, 0] on input "checkbox" at bounding box center [0, 0] width 0 height 0
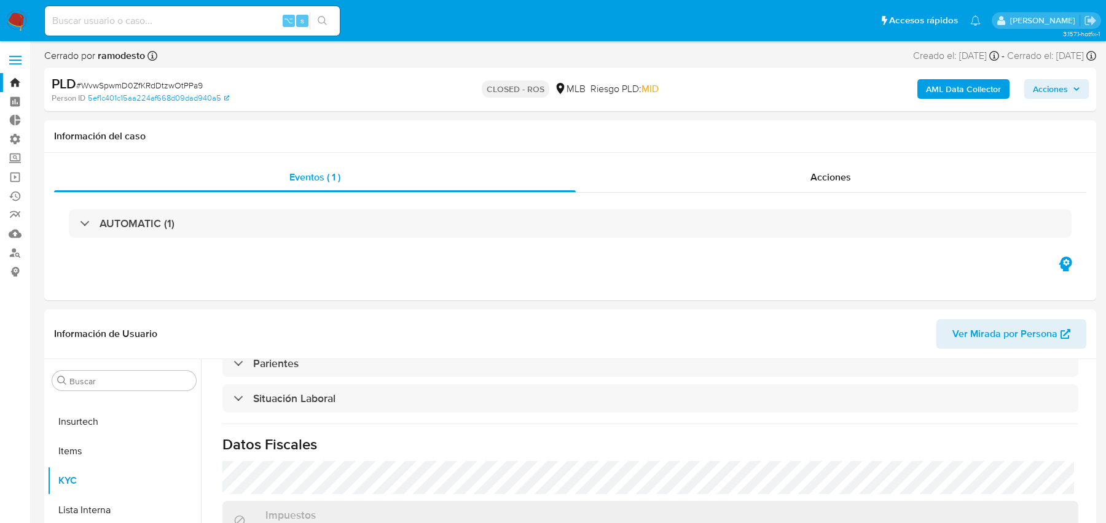
click at [20, 31] on nav "Pausado Ver notificaciones ⌥ s Accesos rápidos Presiona las siguientes teclas p…" at bounding box center [553, 20] width 1106 height 41
click at [15, 18] on img at bounding box center [16, 20] width 21 height 21
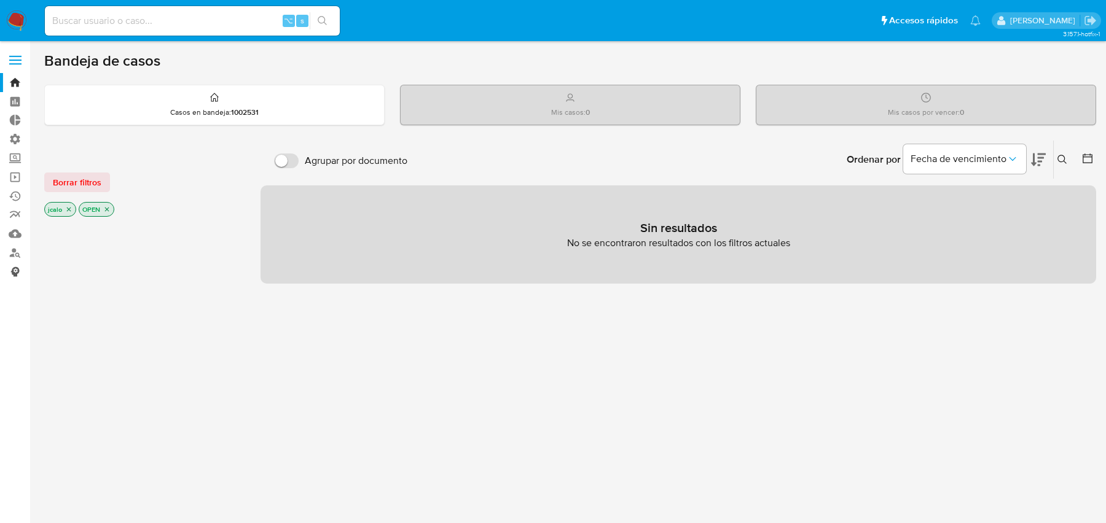
click at [14, 277] on link "Consolidado" at bounding box center [73, 271] width 146 height 19
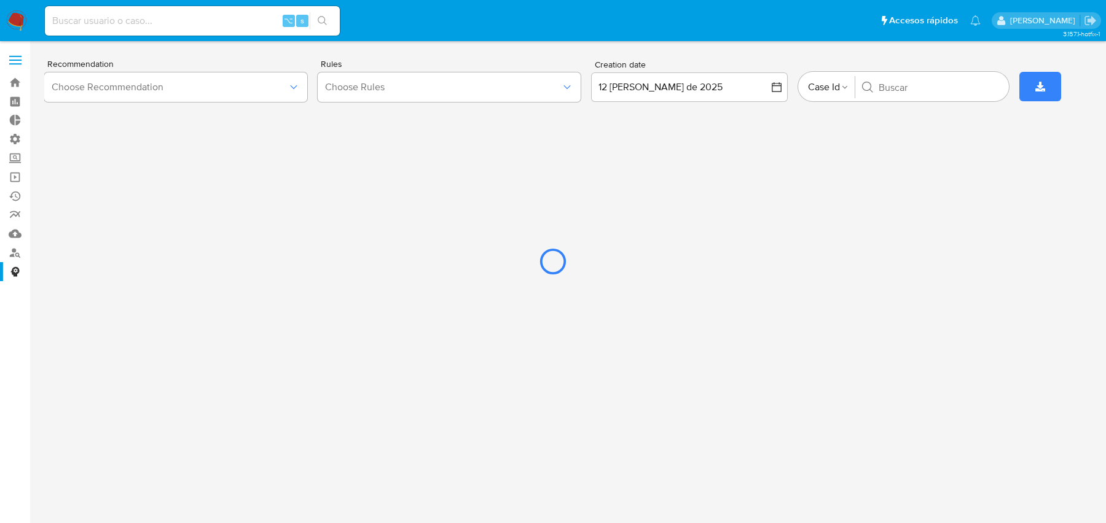
click at [596, 90] on div at bounding box center [553, 261] width 1106 height 523
click at [534, 90] on div at bounding box center [553, 261] width 1106 height 523
click at [832, 90] on div at bounding box center [553, 261] width 1106 height 523
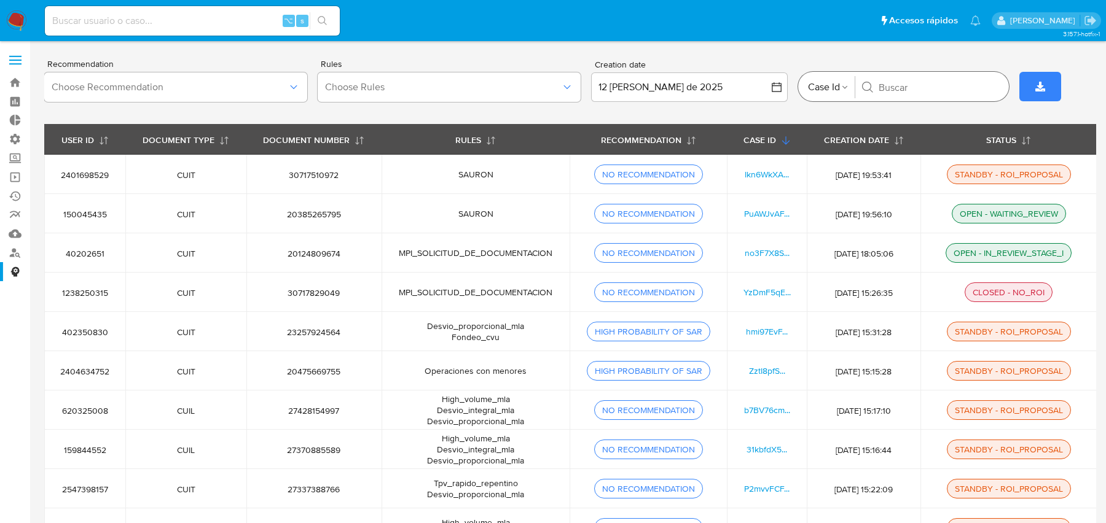
click at [832, 80] on span "Case Id" at bounding box center [824, 87] width 32 height 27
click at [733, 124] on th "CASE ID" at bounding box center [767, 139] width 80 height 31
click at [476, 92] on span "Choose Rules" at bounding box center [443, 87] width 236 height 12
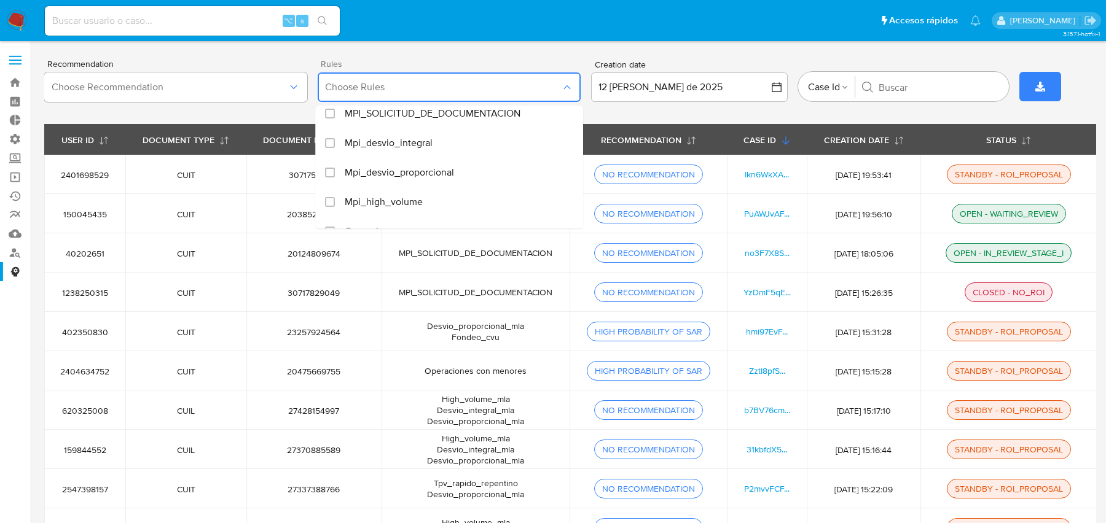
scroll to position [731, 0]
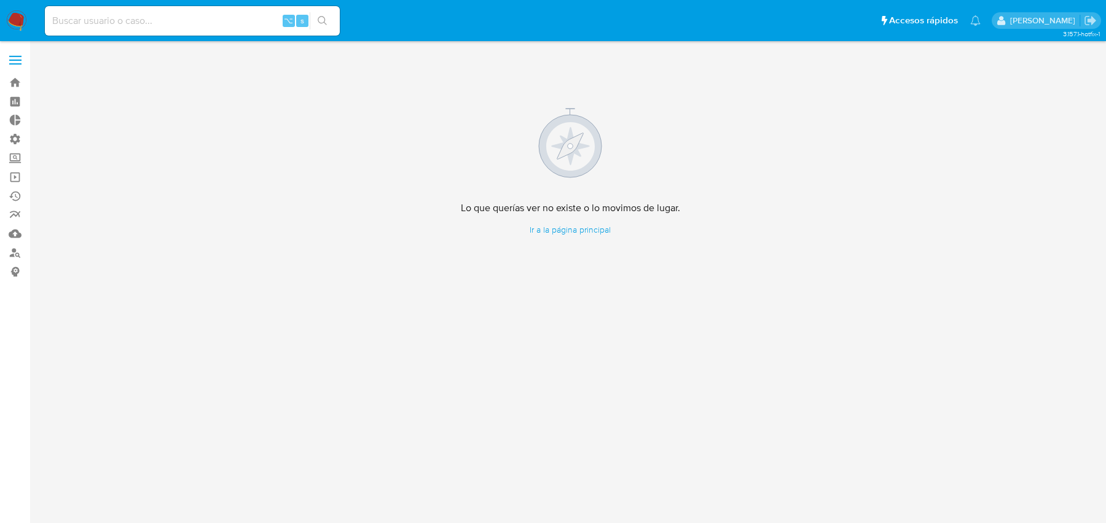
click at [199, 14] on input at bounding box center [192, 21] width 295 height 16
click at [181, 20] on input at bounding box center [192, 21] width 295 height 16
paste input "WvwSpwmD0ZfKRdDtzwOtPPa9"
type input "WvwSpwmD0ZfKRdDtzwOtPPa9"
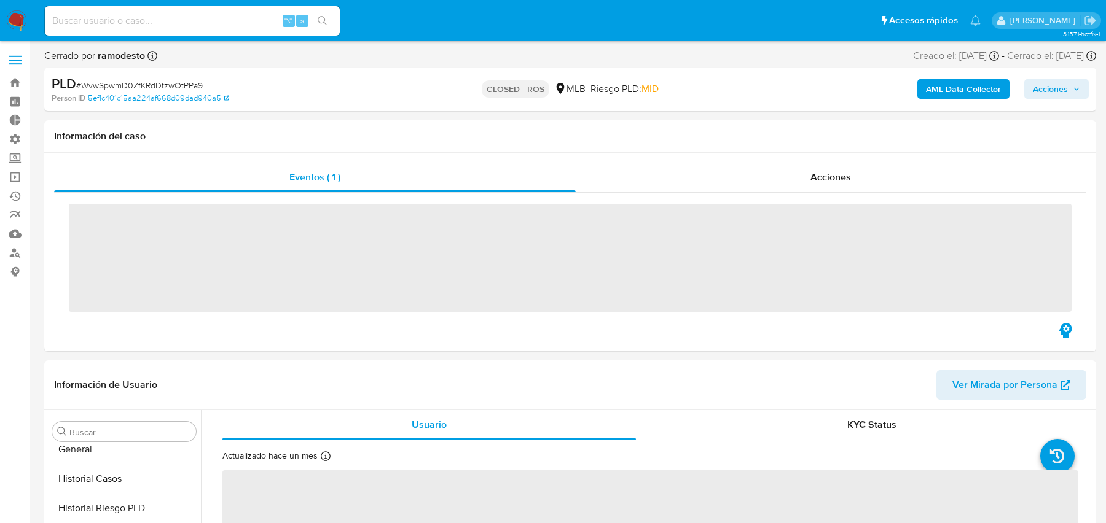
scroll to position [548, 0]
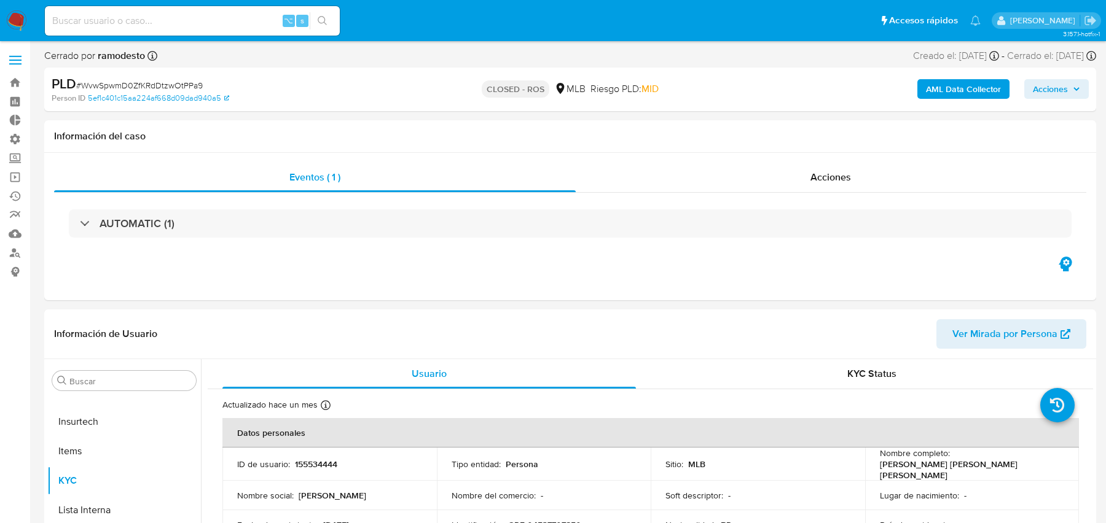
select select "10"
click at [1063, 263] on icon "button" at bounding box center [1065, 264] width 20 height 20
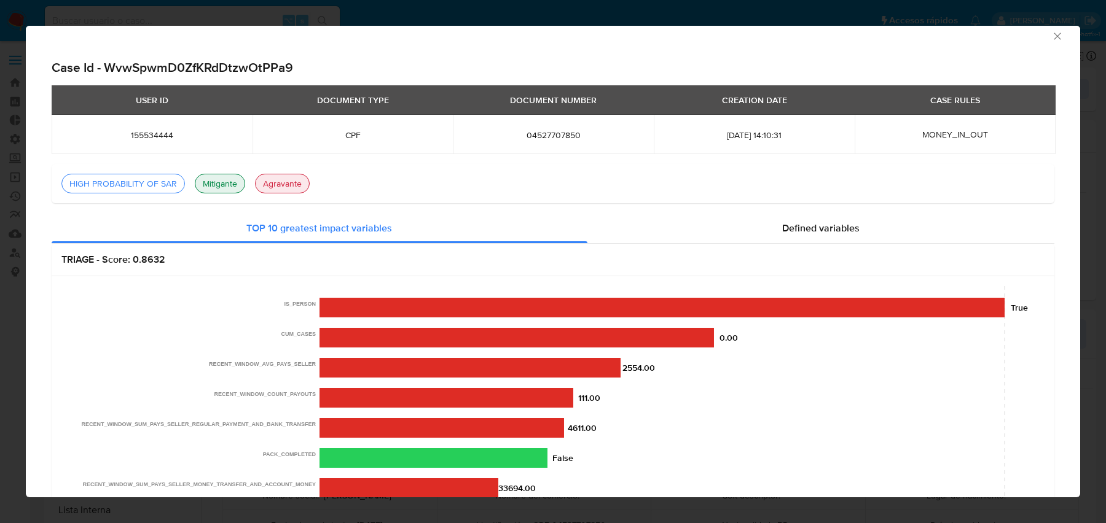
scroll to position [0, 0]
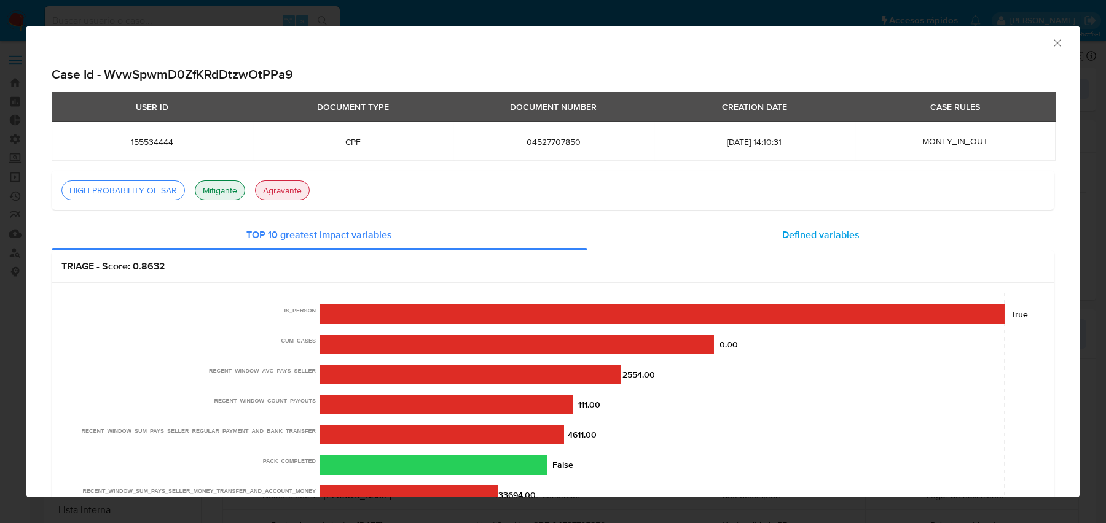
click at [718, 220] on div "Defined variables" at bounding box center [820, 234] width 467 height 29
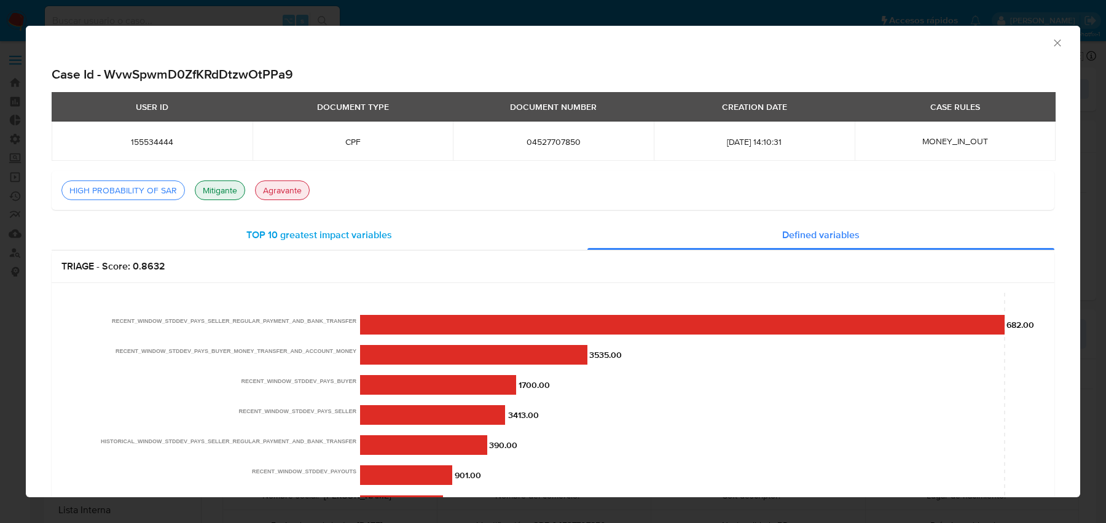
click at [491, 243] on div "TOP 10 greatest impact variables" at bounding box center [320, 234] width 536 height 29
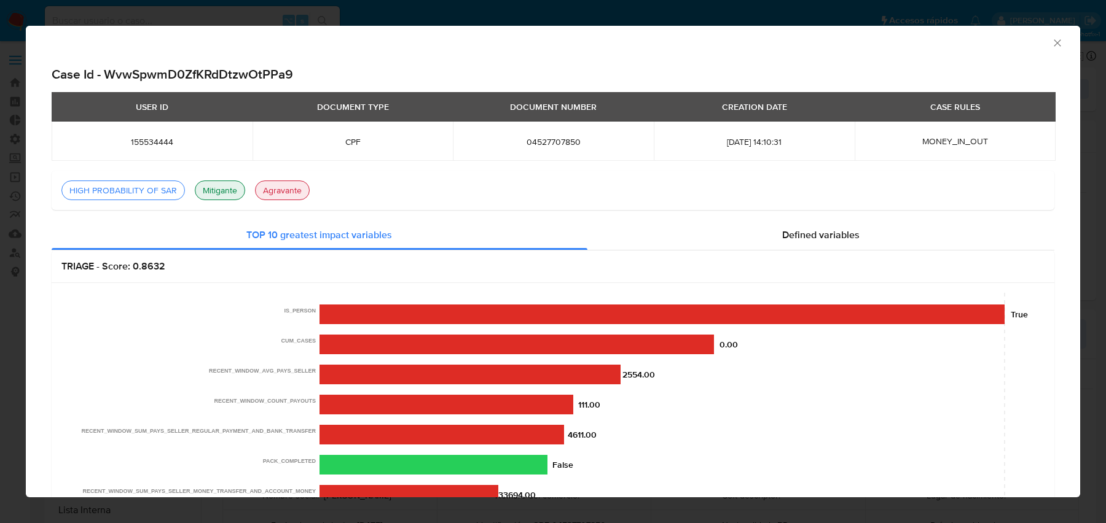
click at [297, 308] on text "IS_PERSON" at bounding box center [300, 311] width 32 height 6
click at [700, 251] on div "TRIAGE - Score: 0.8632" at bounding box center [553, 267] width 1002 height 33
click at [692, 242] on div "Defined variables" at bounding box center [820, 234] width 467 height 29
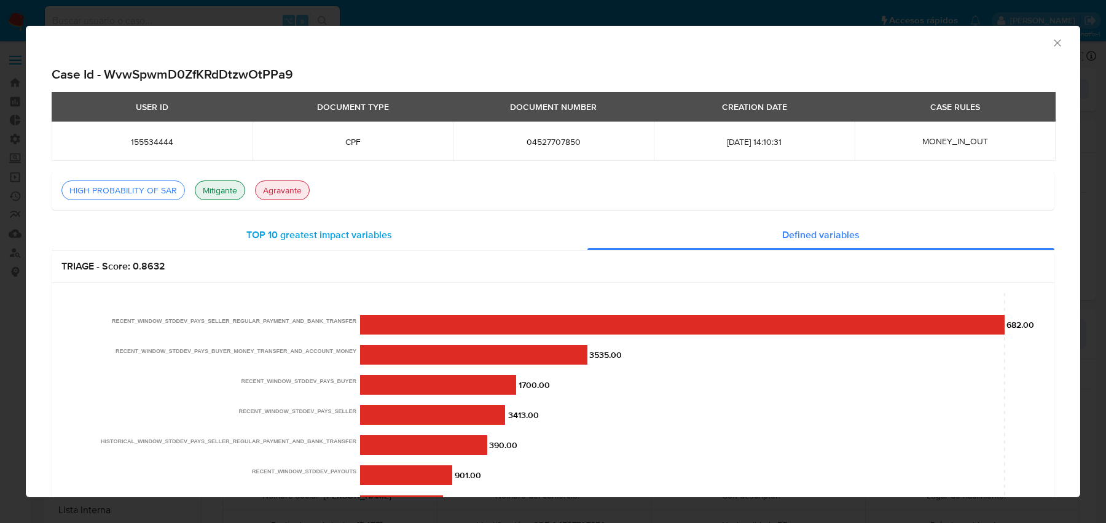
click at [450, 245] on div "TOP 10 greatest impact variables" at bounding box center [320, 234] width 536 height 29
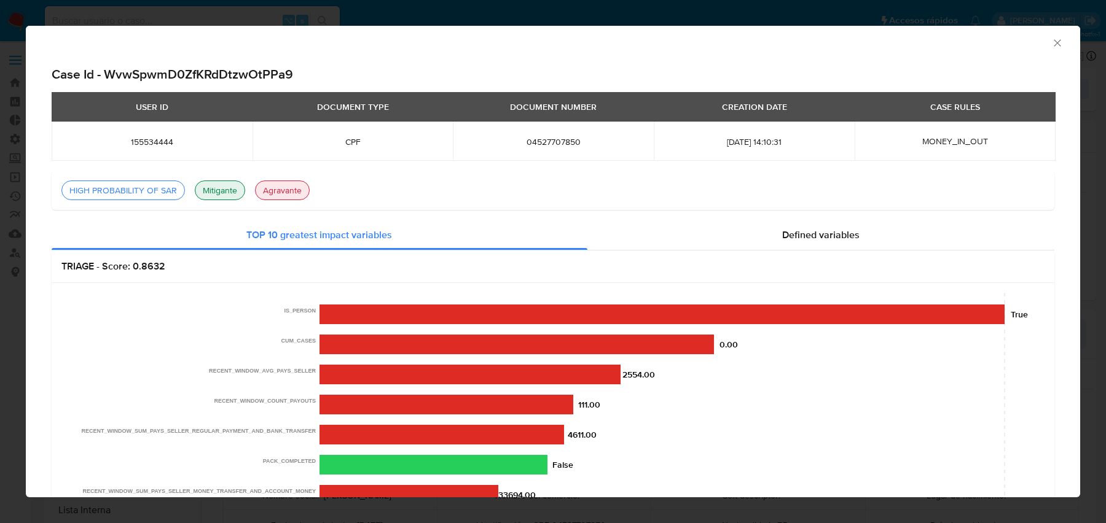
click at [13, 88] on div "Consolidado Case Id - WvwSpwmD0ZfKRdDtzwOtPPa9 USER ID DOCUMENT TYPE DOCUMENT N…" at bounding box center [553, 261] width 1106 height 523
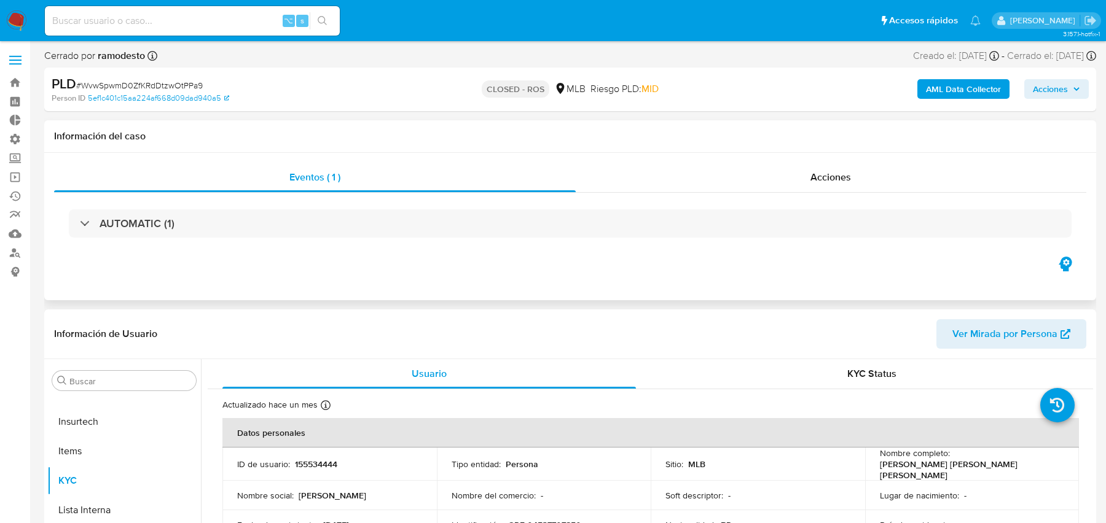
click at [1061, 259] on icon "button" at bounding box center [1064, 264] width 13 height 15
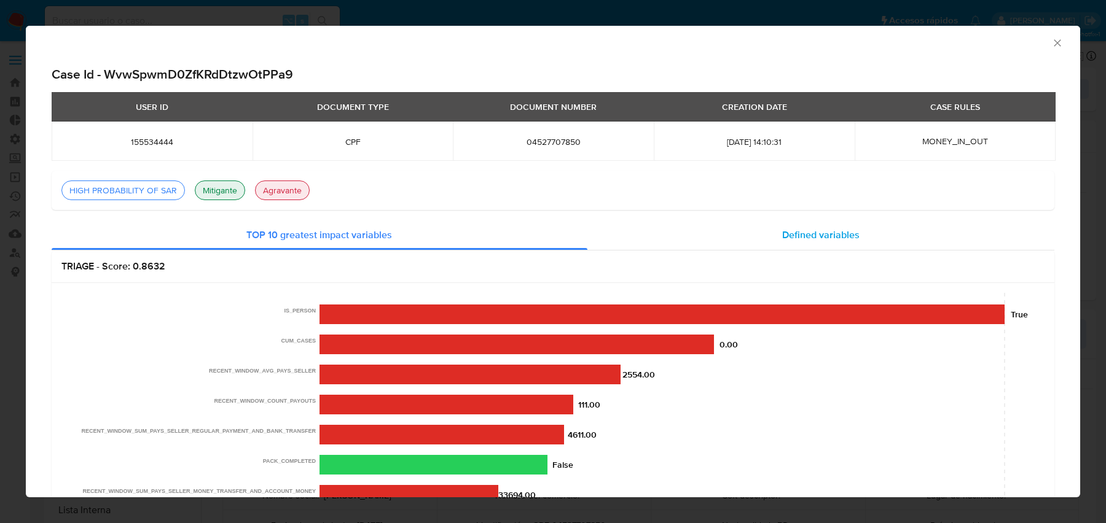
click at [742, 247] on div "Defined variables" at bounding box center [820, 234] width 467 height 29
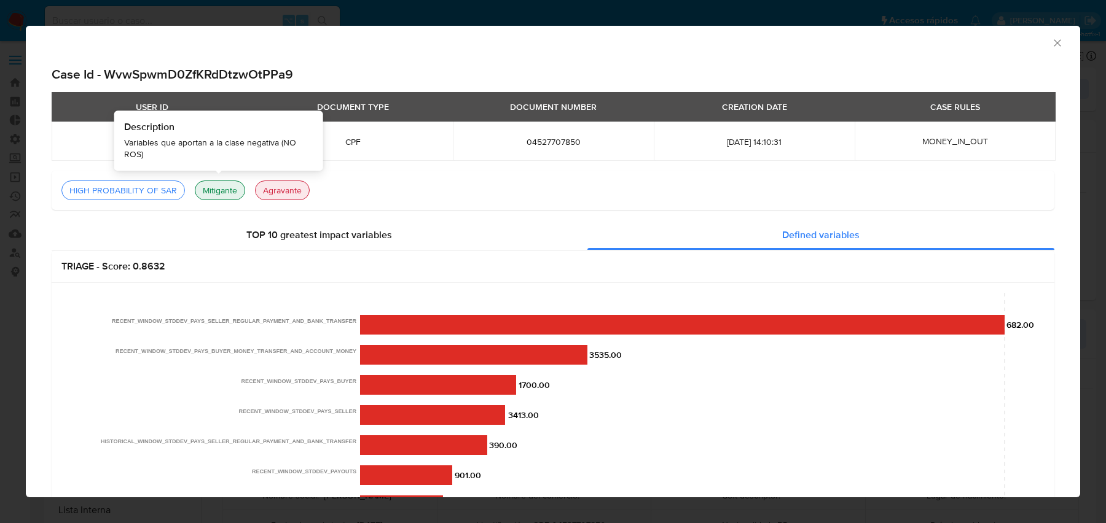
click at [208, 194] on div "Mitigante" at bounding box center [220, 191] width 44 height 12
click at [135, 190] on div "HIGH PROBABILITY OF SAR" at bounding box center [122, 191] width 117 height 12
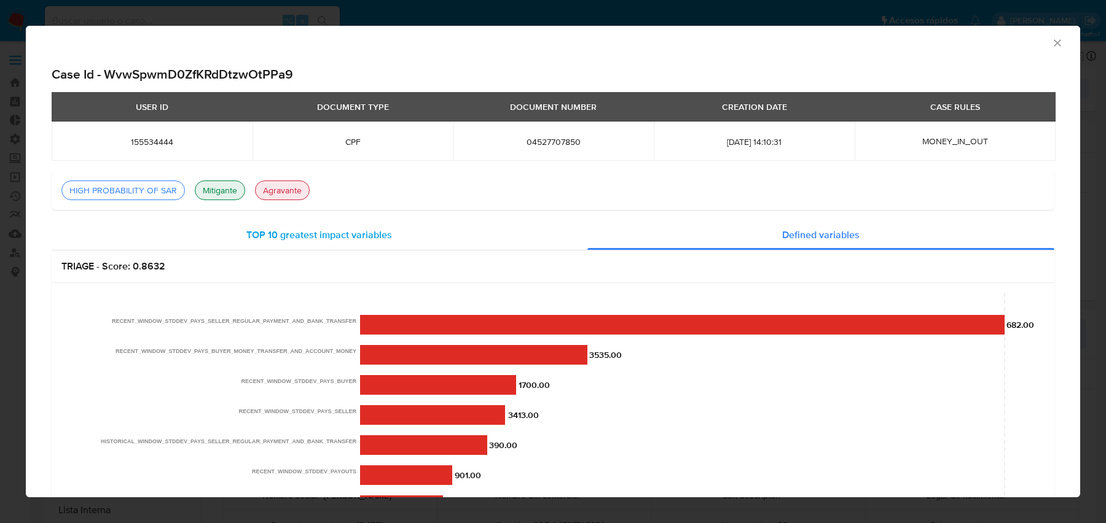
click at [259, 224] on div "TOP 10 greatest impact variables" at bounding box center [320, 234] width 536 height 29
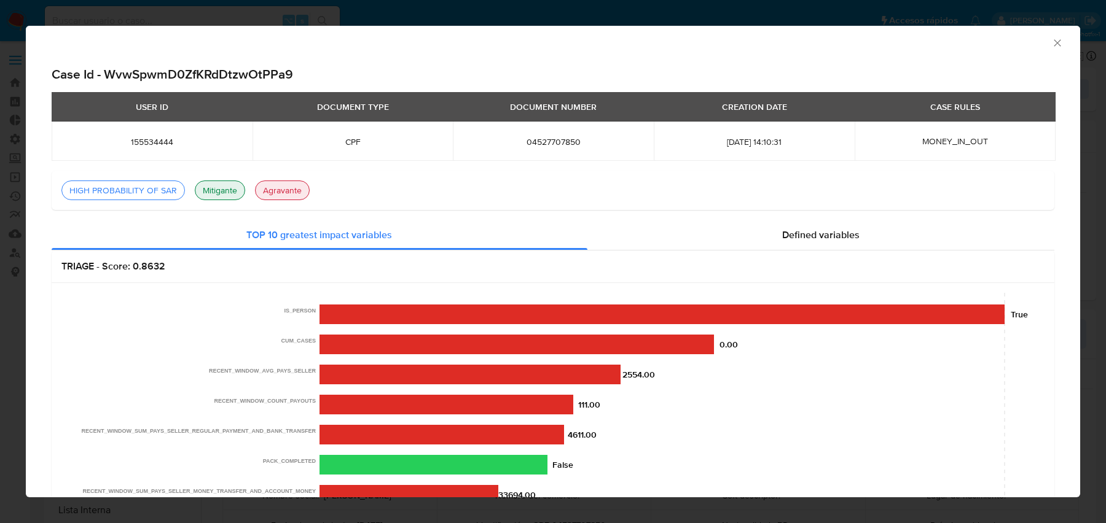
click at [493, 19] on div "Consolidado Case Id - WvwSpwmD0ZfKRdDtzwOtPPa9 USER ID DOCUMENT TYPE DOCUMENT N…" at bounding box center [553, 261] width 1106 height 523
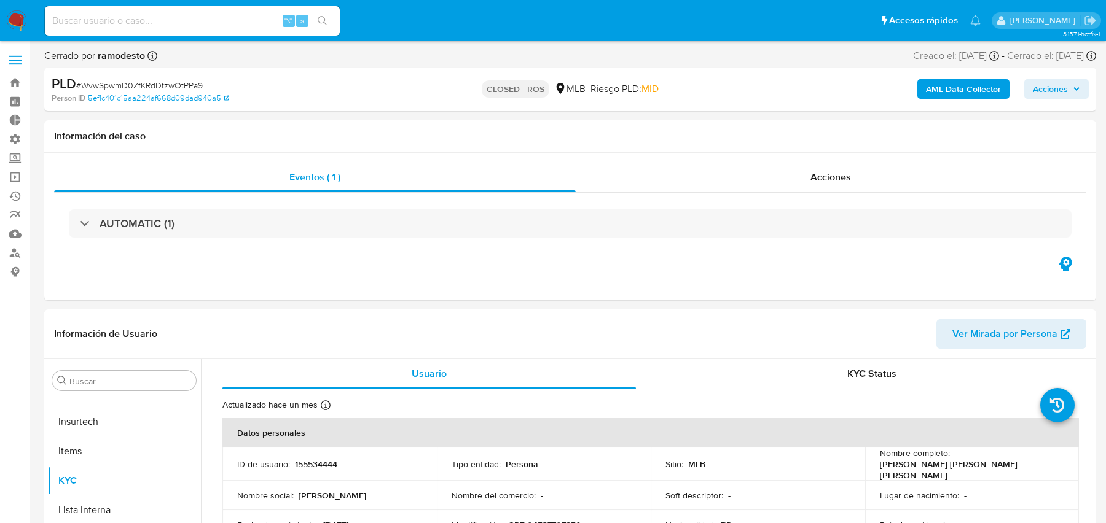
click at [921, 90] on button "AML Data Collector" at bounding box center [963, 89] width 92 height 20
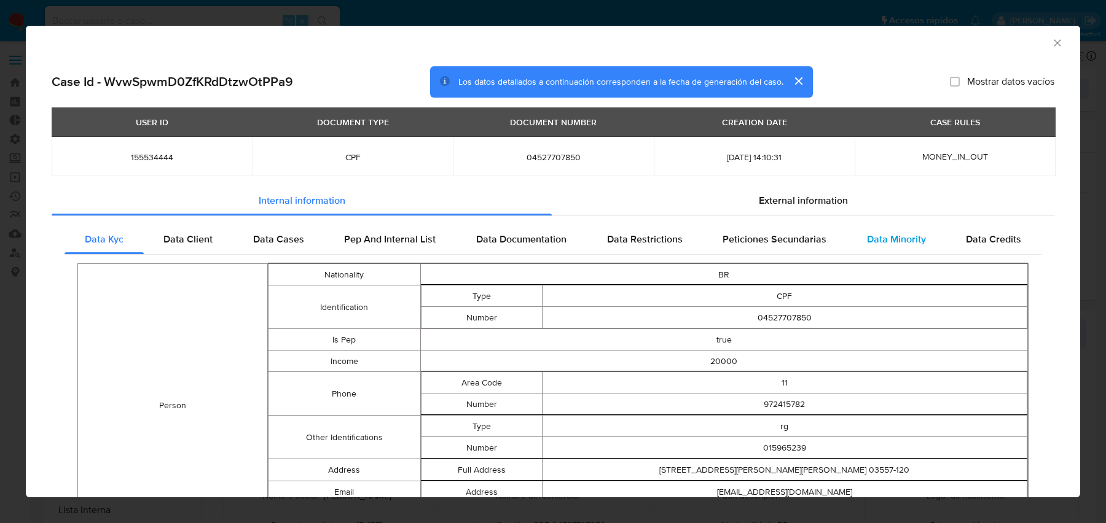
click at [939, 238] on div "Data Minority" at bounding box center [895, 239] width 99 height 29
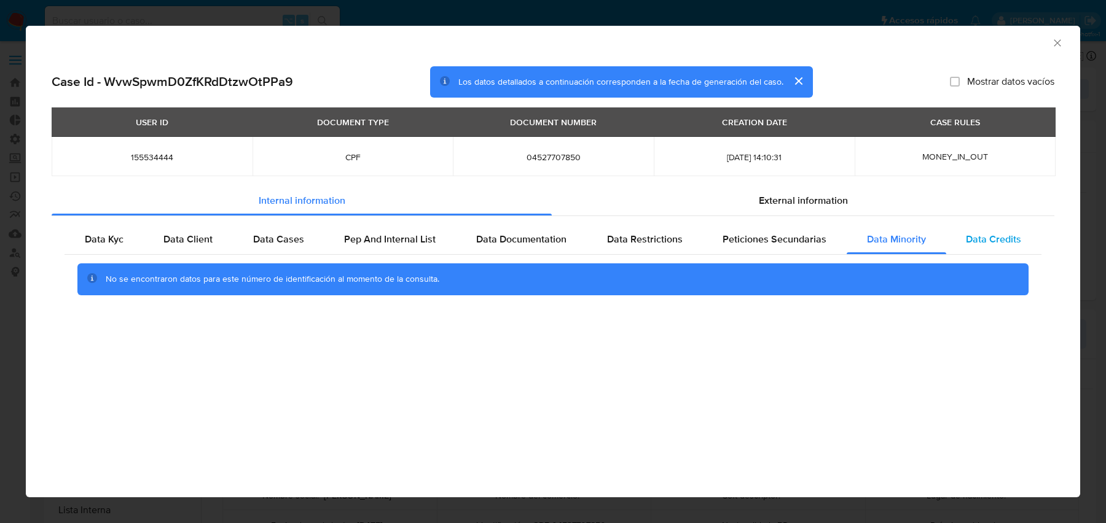
click at [981, 243] on span "Data Credits" at bounding box center [992, 239] width 55 height 14
click at [827, 205] on span "External information" at bounding box center [802, 200] width 89 height 14
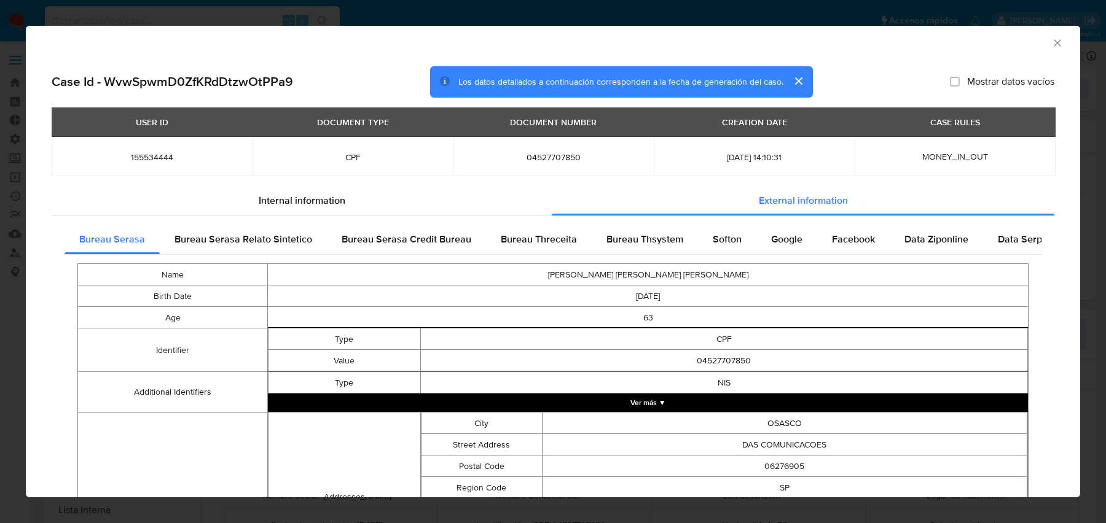
click at [1046, 46] on div "AML Data Collector" at bounding box center [542, 41] width 1016 height 14
click at [1050, 41] on div "AML Data Collector" at bounding box center [542, 41] width 1016 height 14
click at [1051, 41] on icon "Cerrar ventana" at bounding box center [1057, 43] width 12 height 12
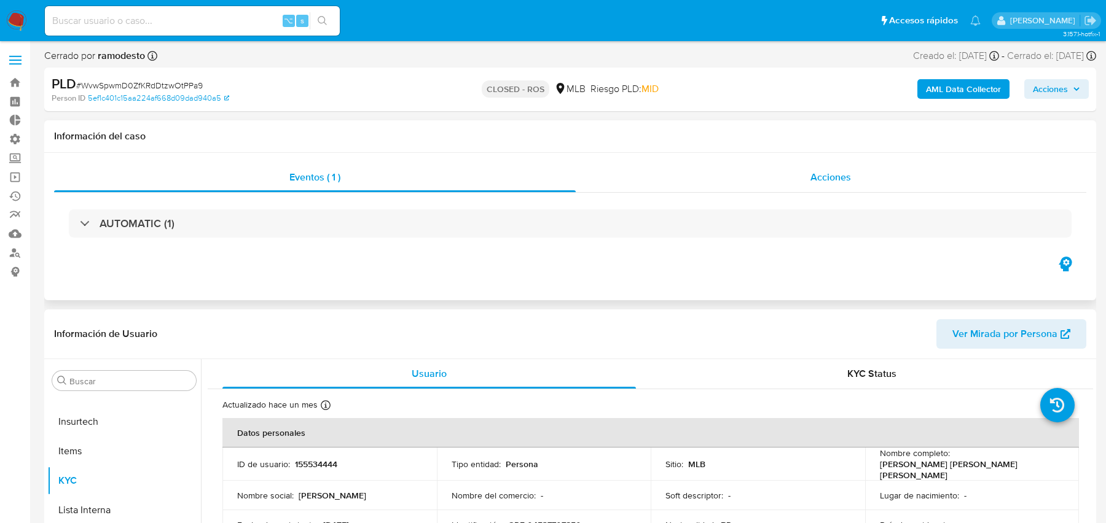
click at [808, 170] on div "Acciones" at bounding box center [830, 177] width 511 height 29
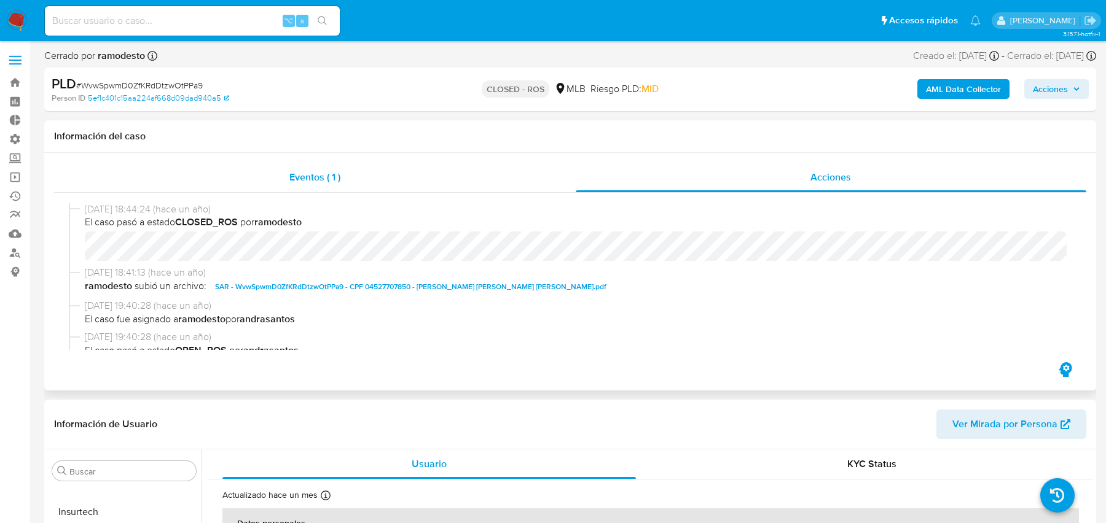
click at [330, 180] on span "Eventos ( 1 )" at bounding box center [314, 177] width 51 height 14
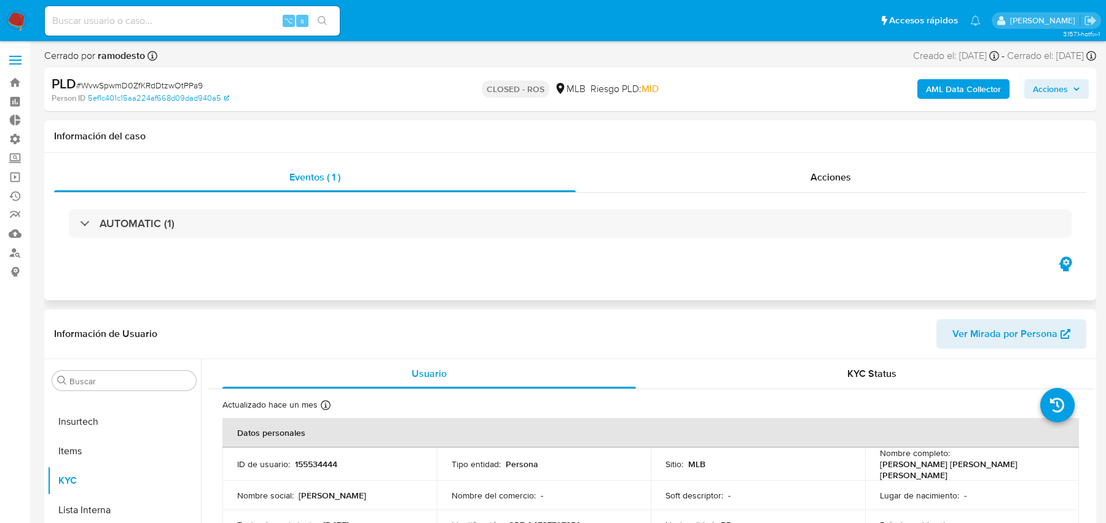
click at [1068, 272] on icon "button" at bounding box center [1065, 264] width 20 height 20
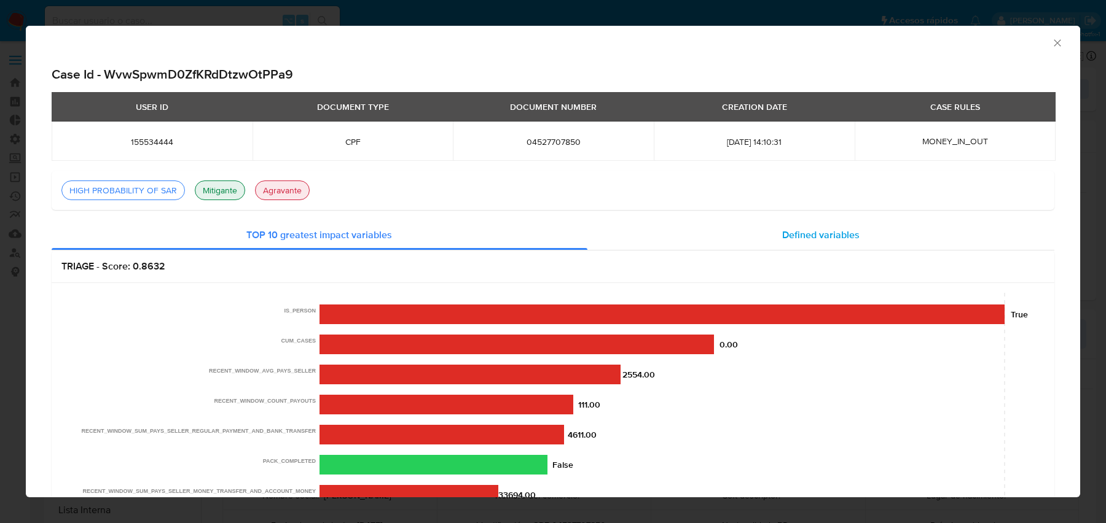
click at [723, 225] on div "Defined variables" at bounding box center [820, 234] width 467 height 29
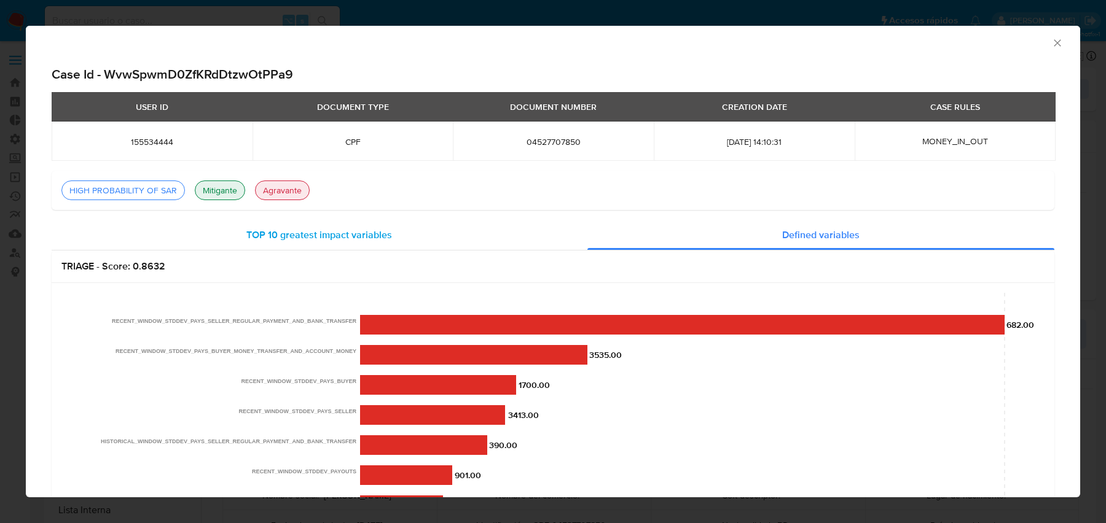
click at [503, 233] on div "TOP 10 greatest impact variables" at bounding box center [320, 234] width 536 height 29
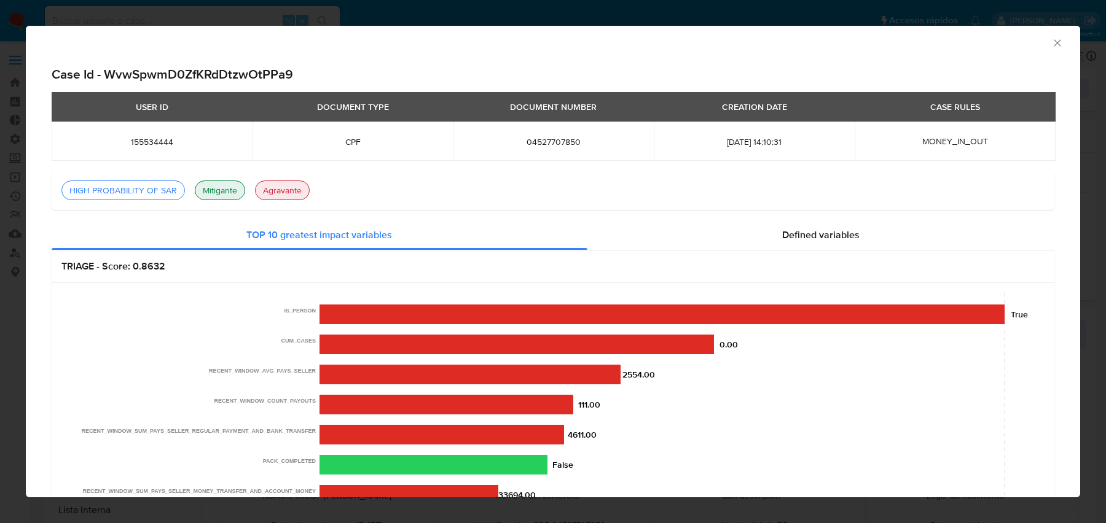
click at [207, 9] on div "Consolidado Case Id - WvwSpwmD0ZfKRdDtzwOtPPa9 USER ID DOCUMENT TYPE DOCUMENT N…" at bounding box center [553, 261] width 1106 height 523
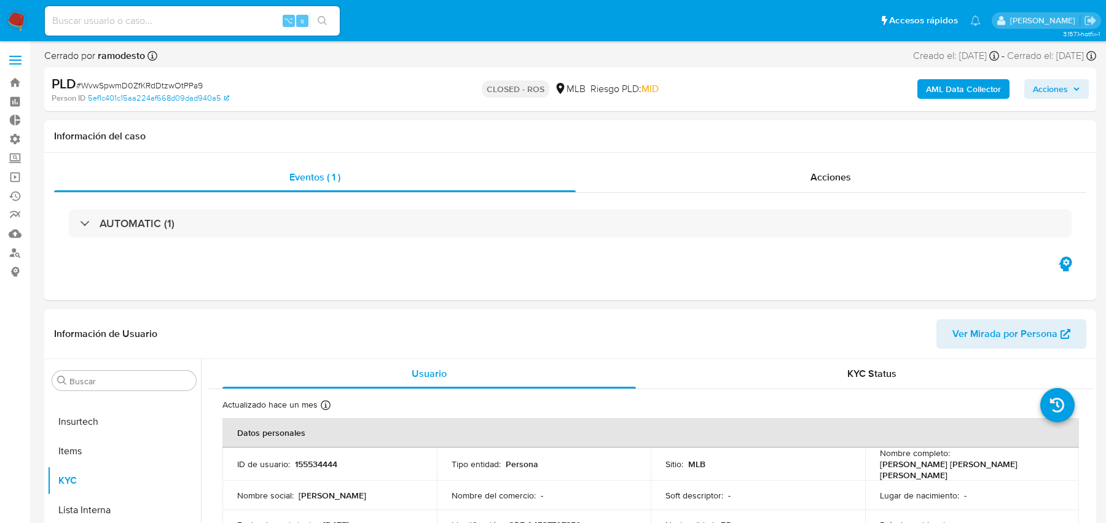
click at [176, 20] on input at bounding box center [192, 21] width 295 height 16
paste input "2267453943"
type input "2267453943"
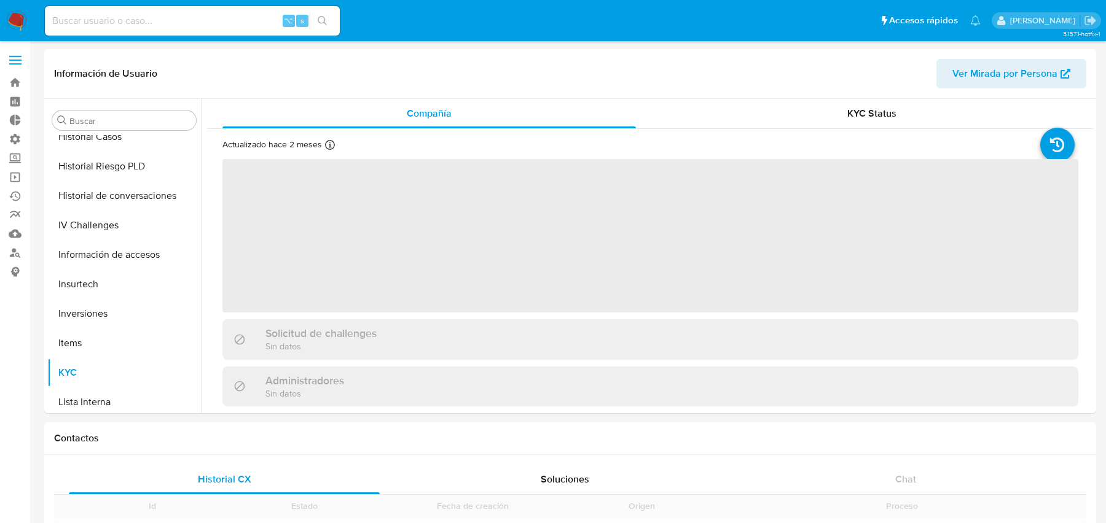
scroll to position [577, 0]
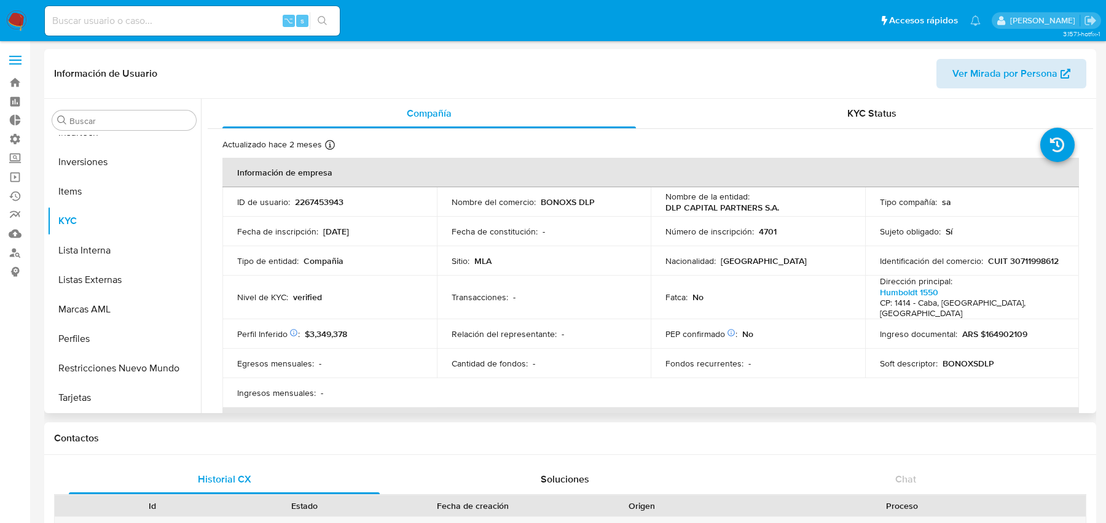
select select "10"
click at [997, 66] on span "Ver Mirada por Persona" at bounding box center [1004, 73] width 105 height 29
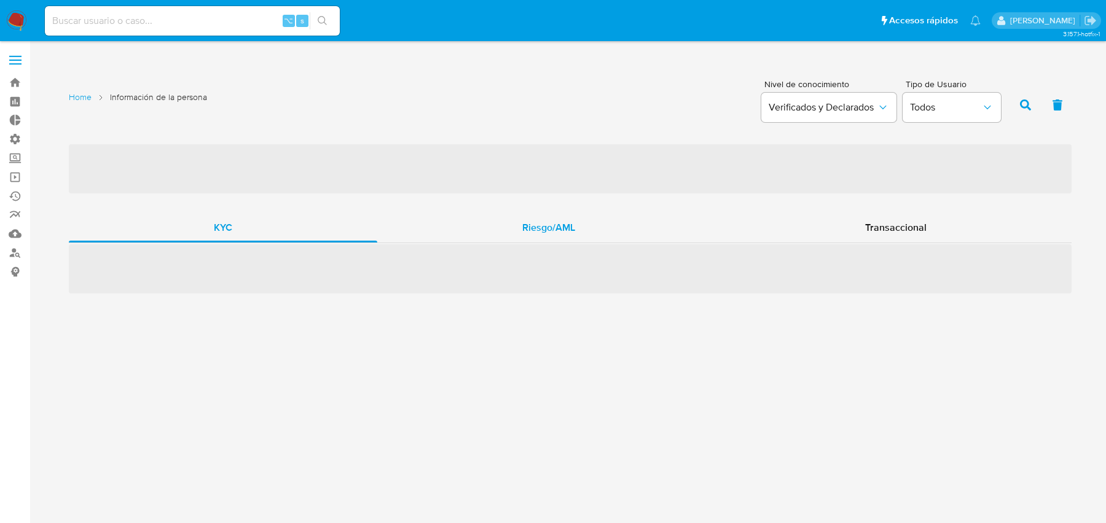
click at [504, 238] on div "Riesgo/AML" at bounding box center [548, 227] width 343 height 29
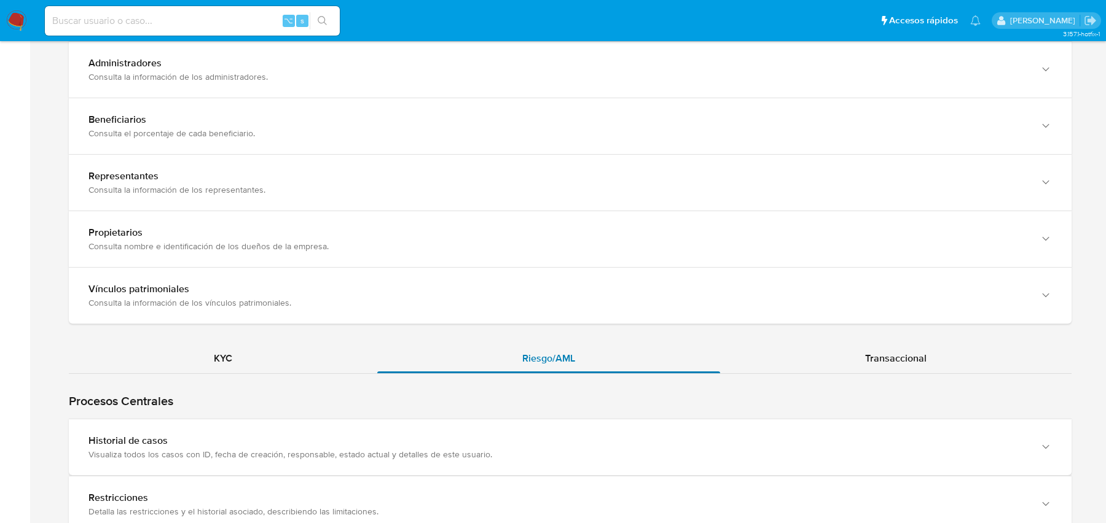
scroll to position [1046, 0]
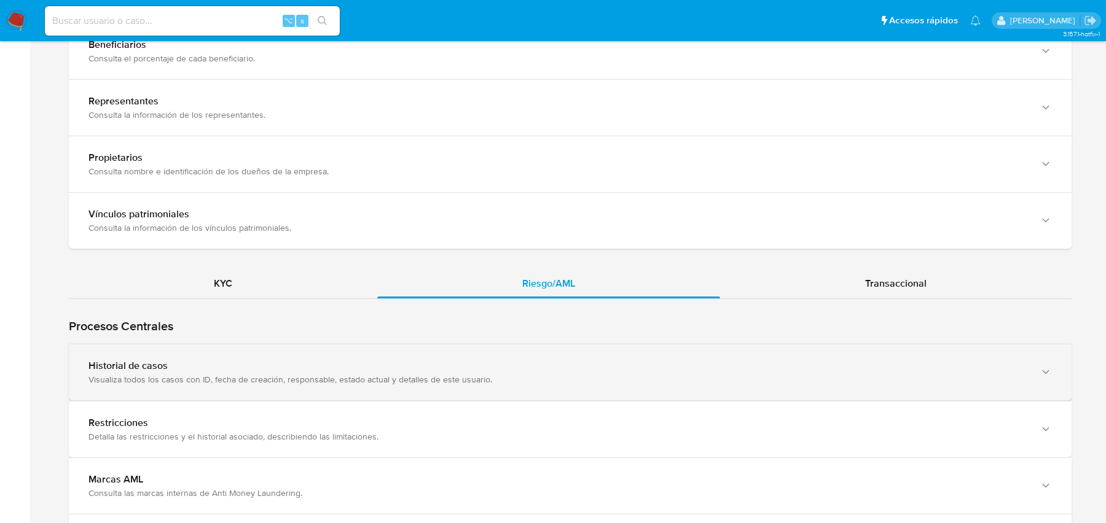
click at [433, 364] on div "Historial de casos" at bounding box center [557, 366] width 938 height 12
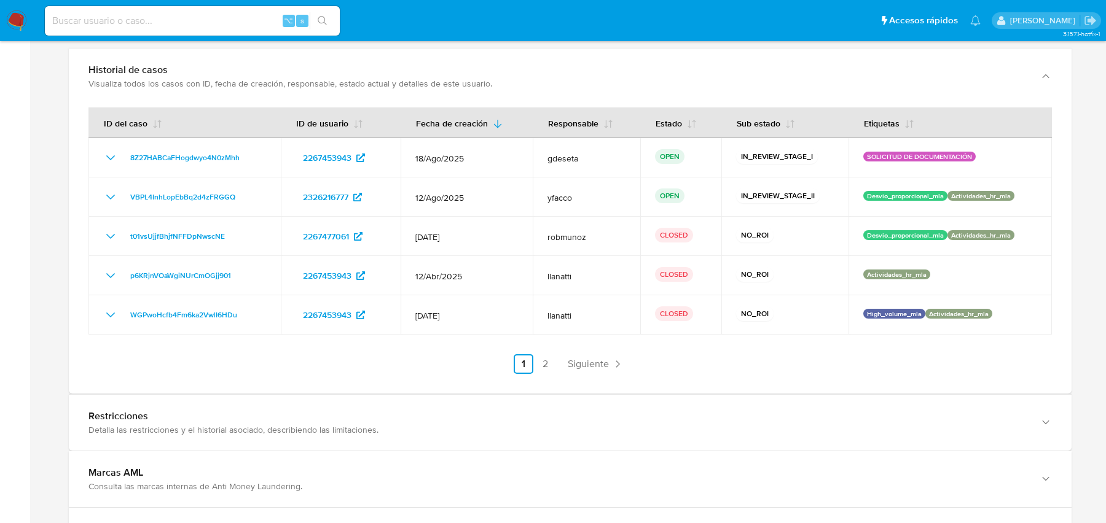
scroll to position [1338, 0]
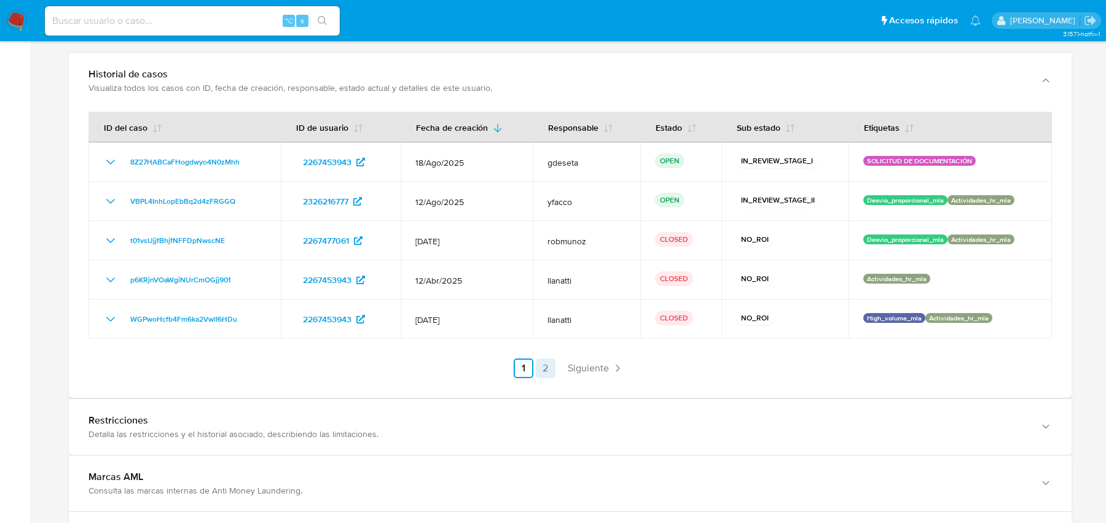
click at [550, 373] on link "2" at bounding box center [546, 369] width 20 height 20
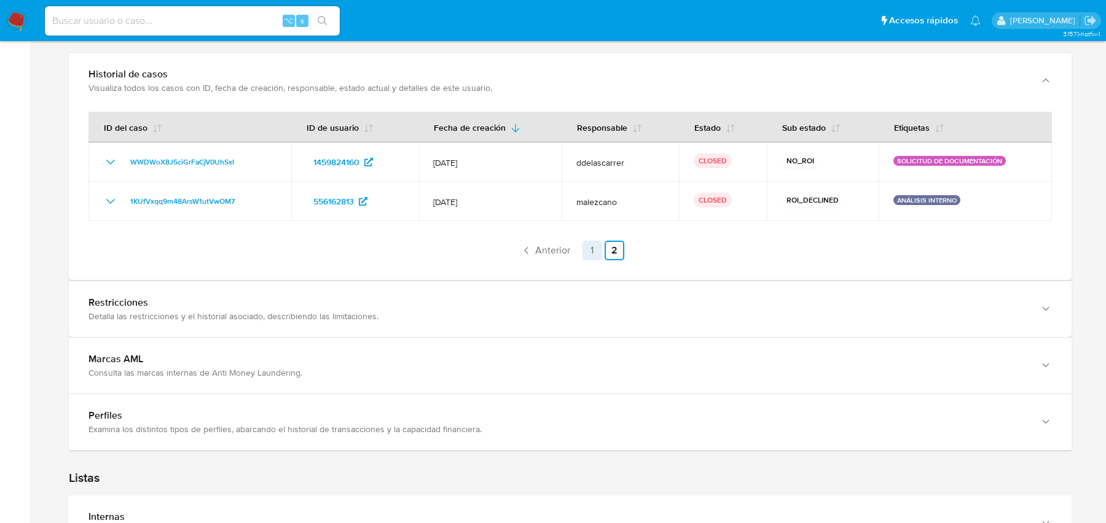
click at [596, 245] on link "1" at bounding box center [592, 251] width 20 height 20
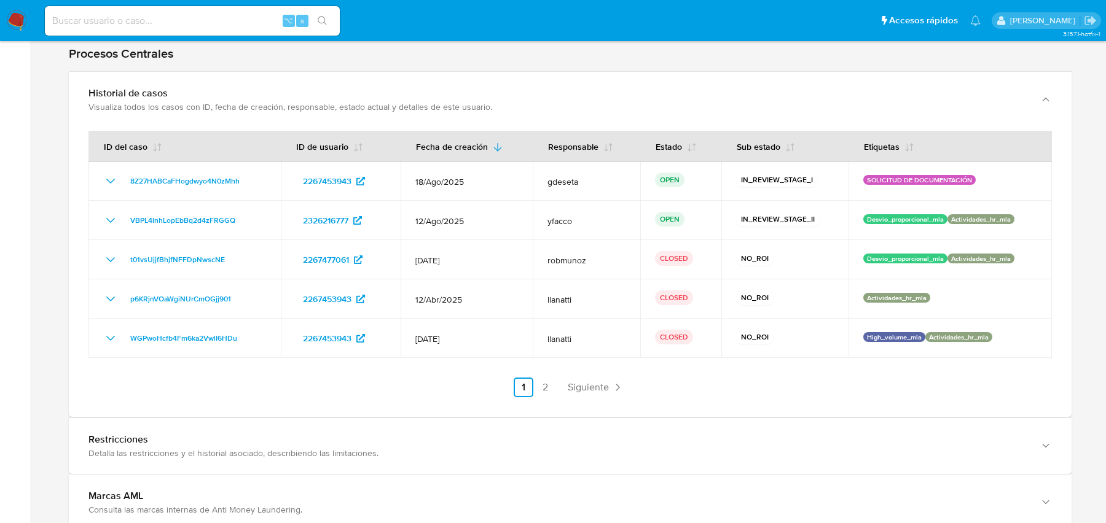
scroll to position [1314, 0]
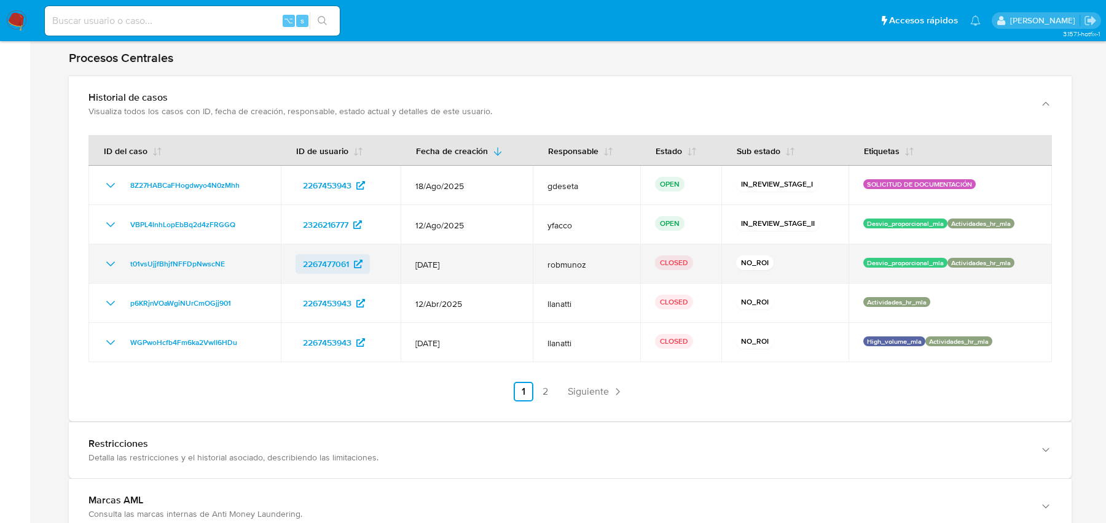
click at [313, 260] on span "2267477061" at bounding box center [326, 264] width 46 height 20
click at [110, 260] on icon "Mostrar/Ocultar" at bounding box center [110, 264] width 15 height 15
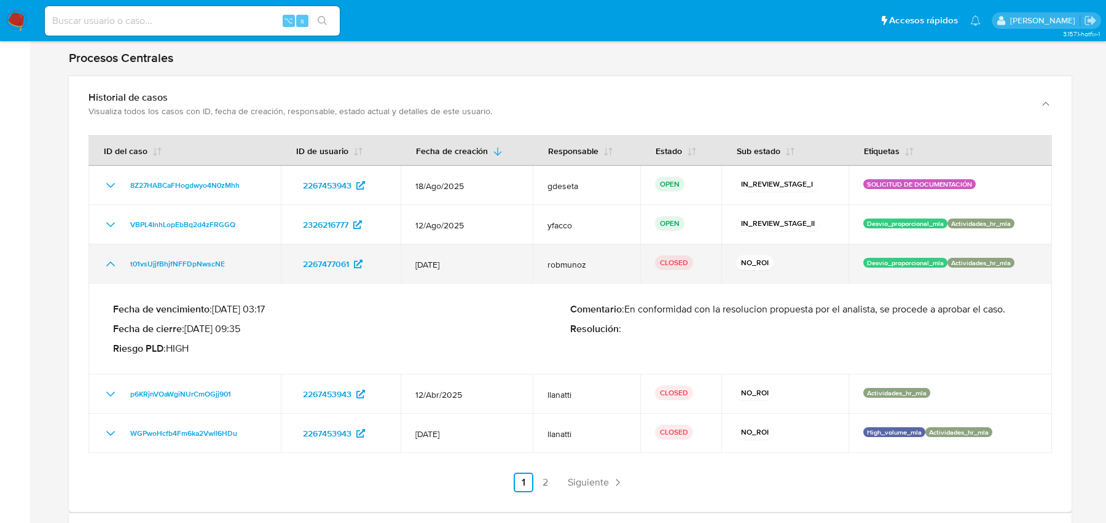
scroll to position [1343, 0]
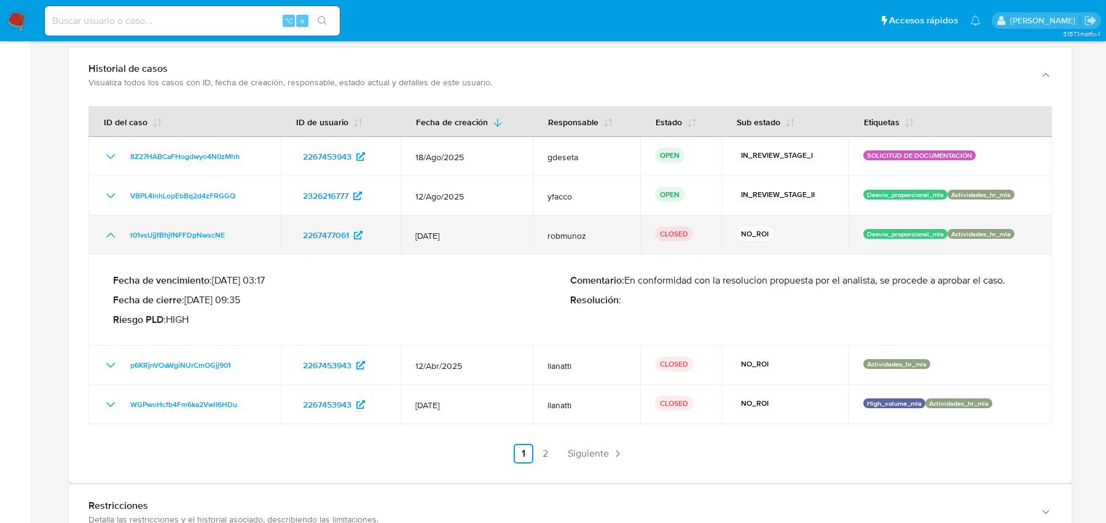
click at [108, 231] on icon "Mostrar/Ocultar" at bounding box center [110, 235] width 15 height 15
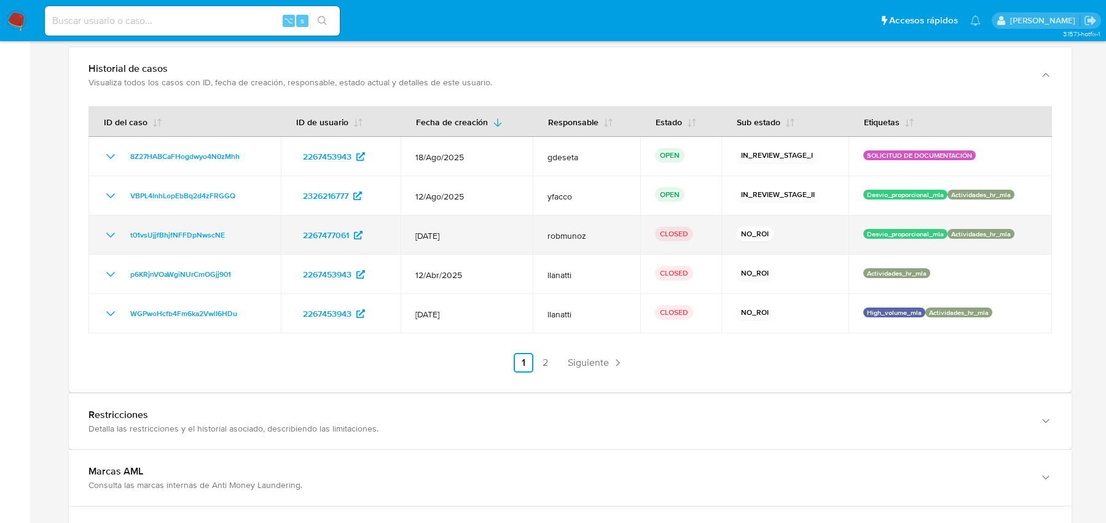
drag, startPoint x: 247, startPoint y: 233, endPoint x: 119, endPoint y: 234, distance: 127.7
click at [119, 234] on div "t01vsUjjfBhjfNFFDpNwscNE" at bounding box center [184, 235] width 163 height 15
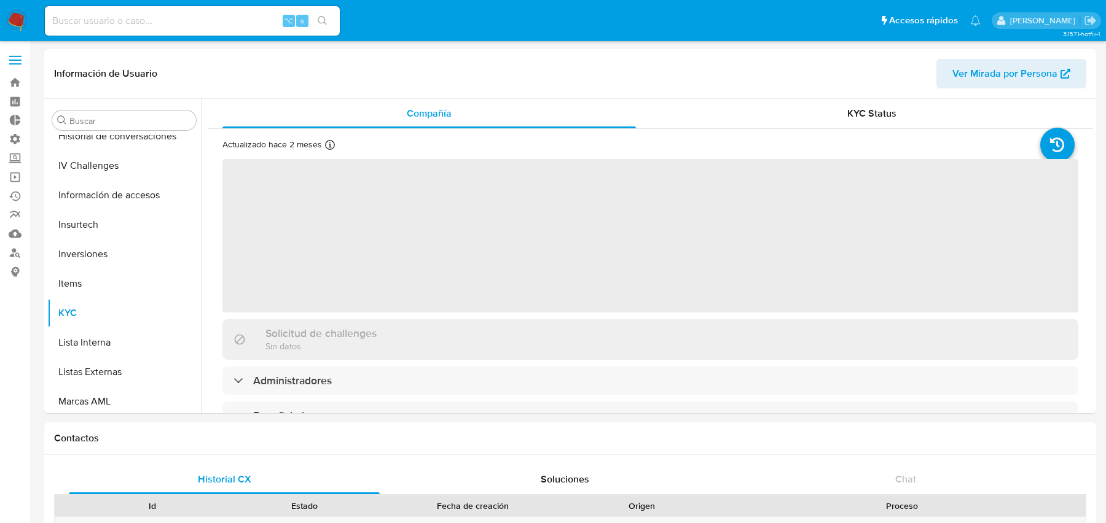
scroll to position [577, 0]
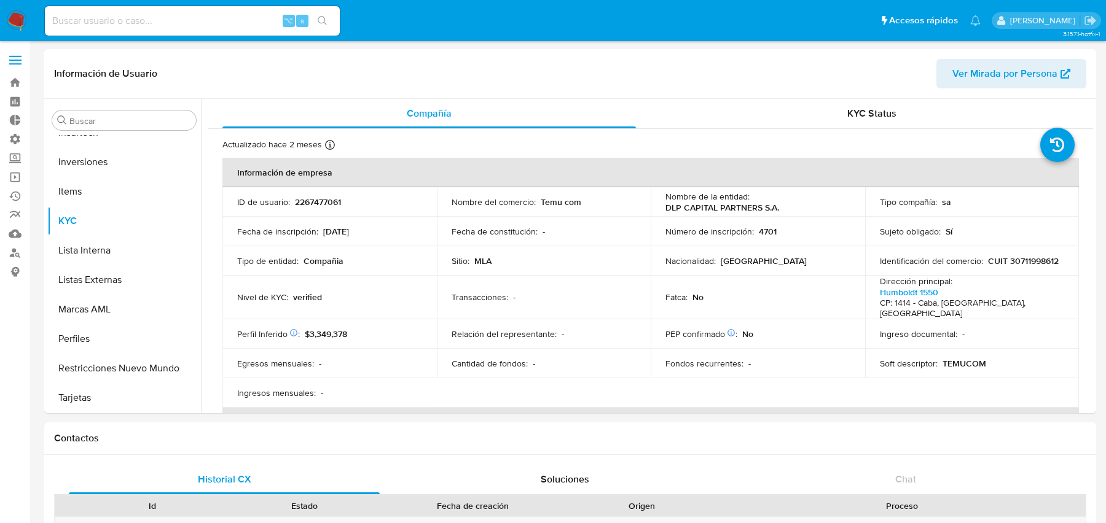
select select "10"
